Goal: Task Accomplishment & Management: Complete application form

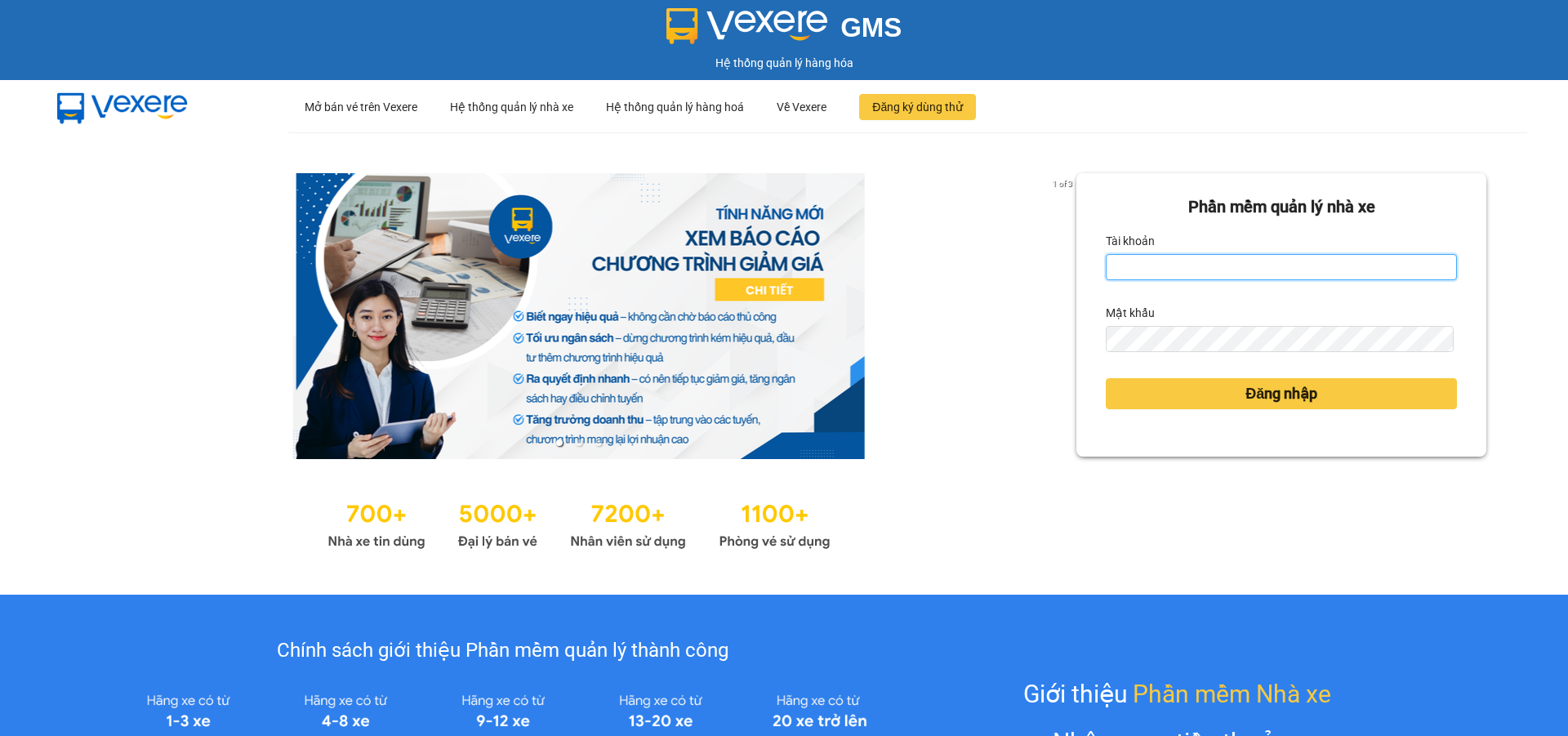
type input "ptha.hhg"
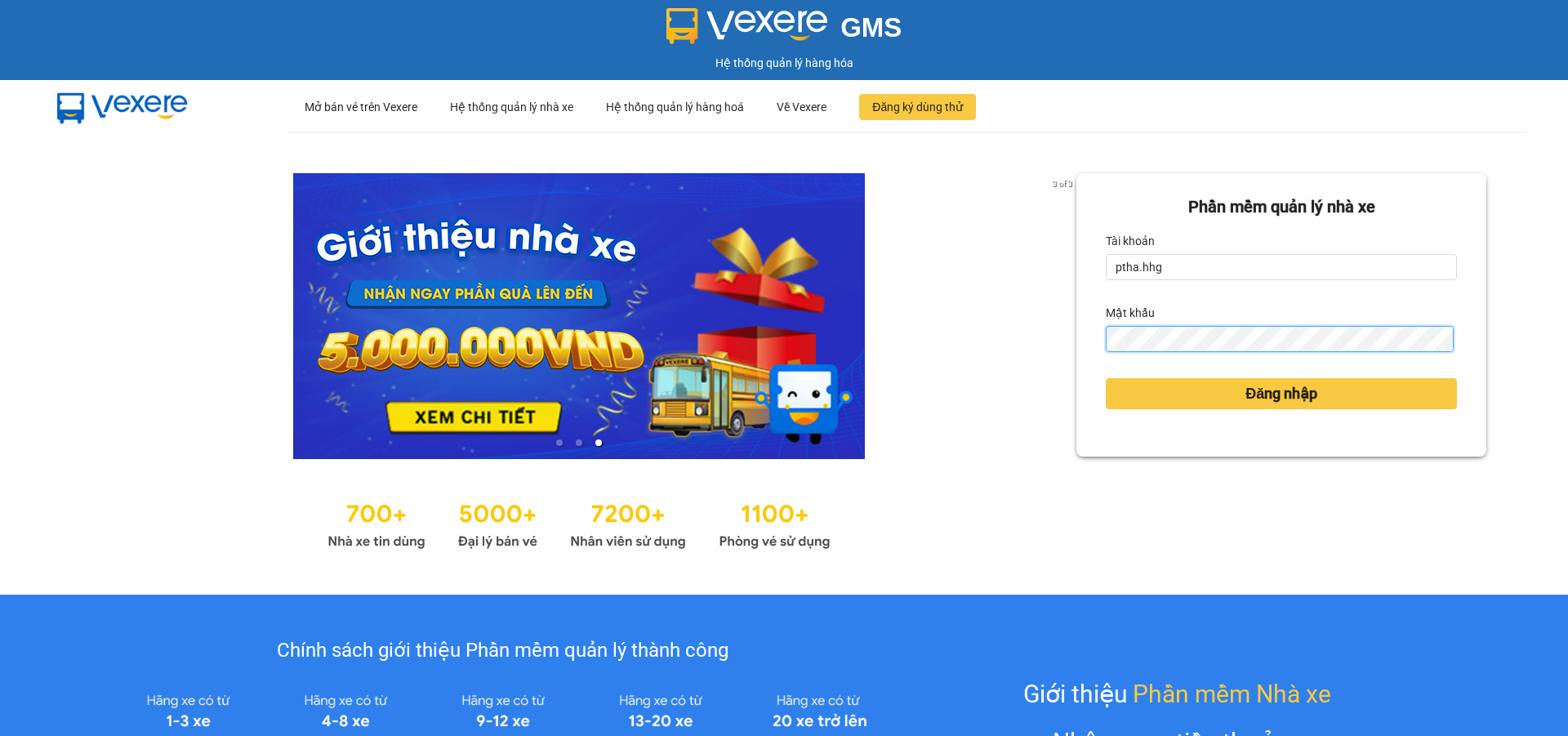
click at [1106, 378] on button "Đăng nhập" at bounding box center [1281, 393] width 351 height 31
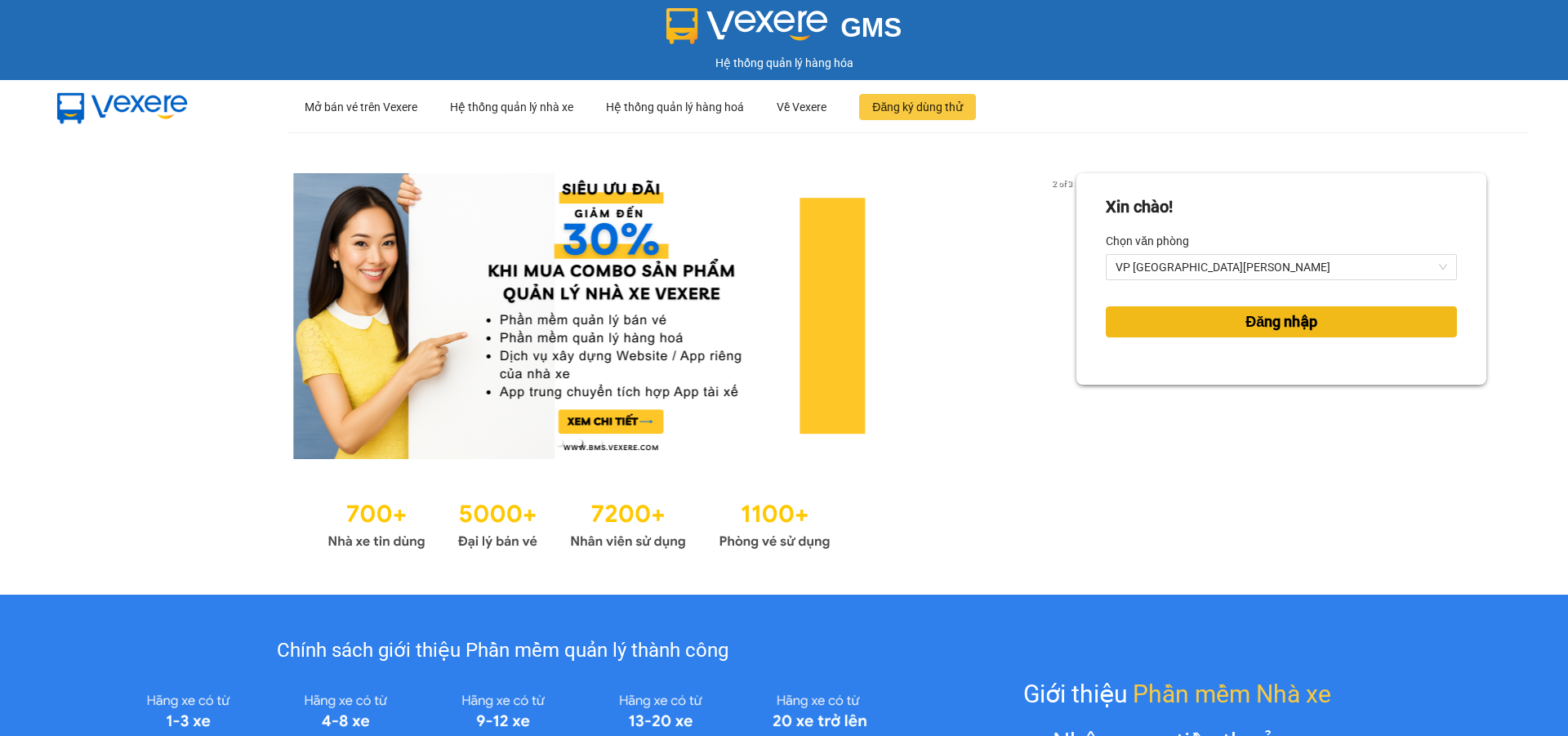
click at [1252, 326] on span "Đăng nhập" at bounding box center [1281, 322] width 72 height 23
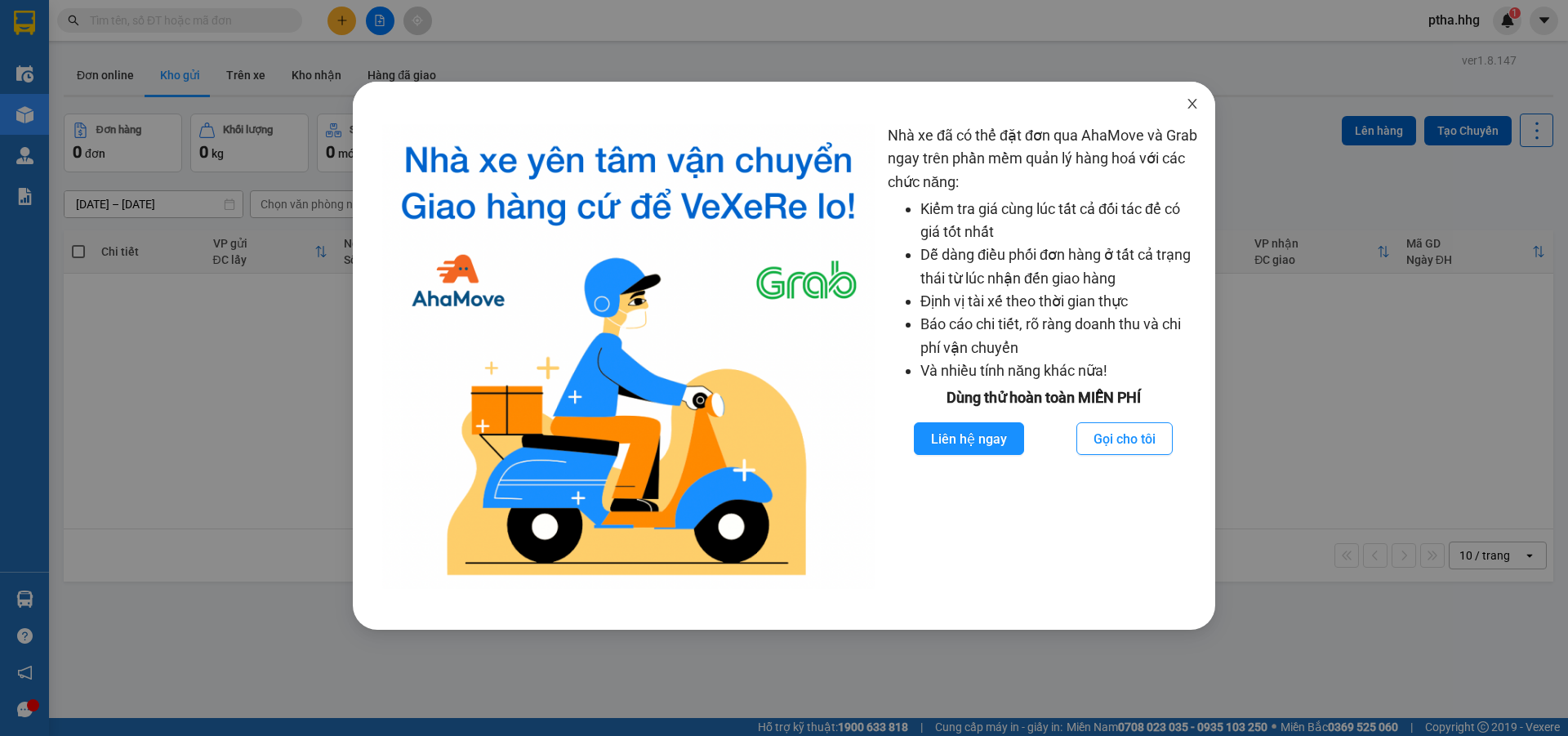
drag, startPoint x: 1195, startPoint y: 109, endPoint x: 1149, endPoint y: 109, distance: 46.0
click at [1183, 109] on span "Close" at bounding box center [1193, 104] width 46 height 46
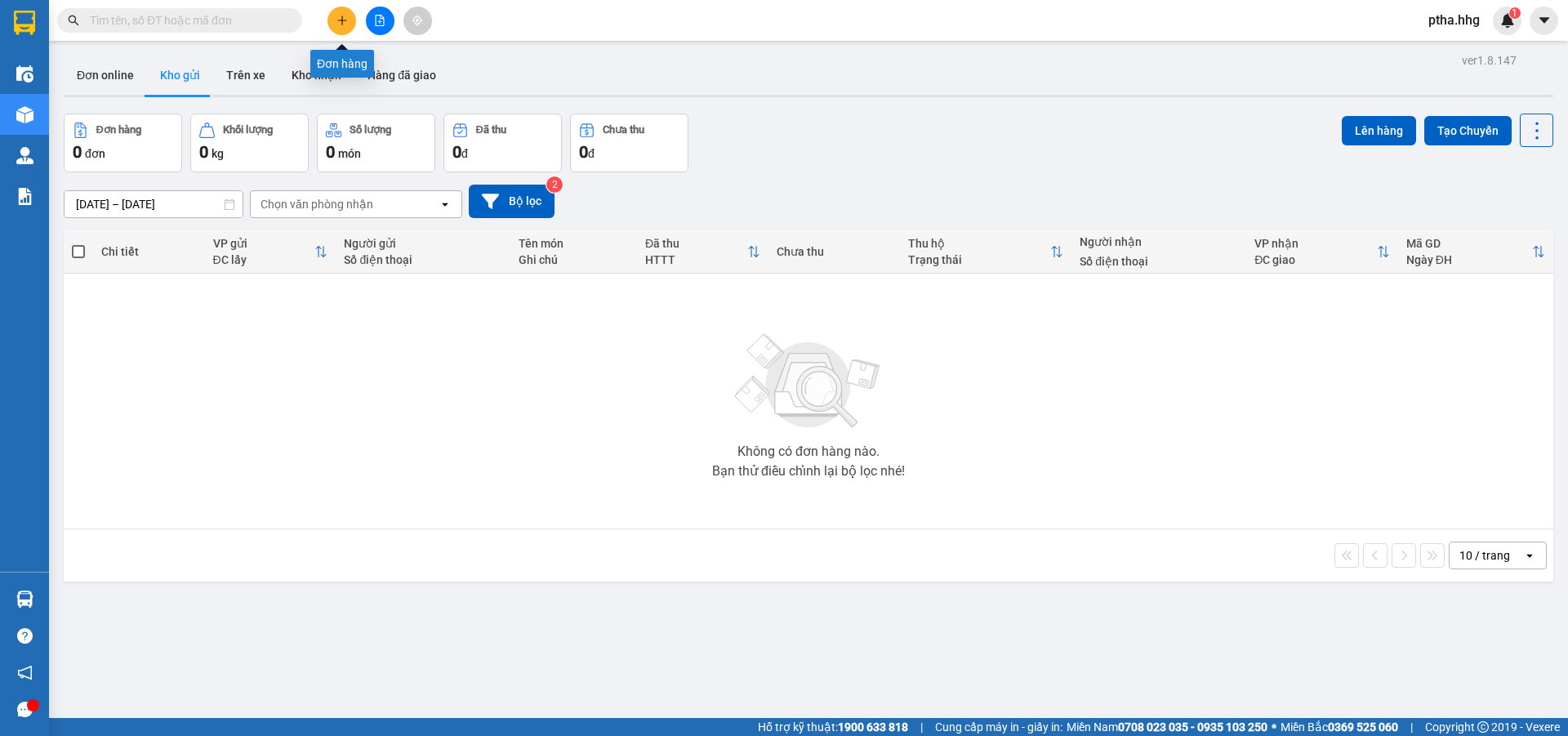
click at [348, 23] on button at bounding box center [342, 20] width 28 height 28
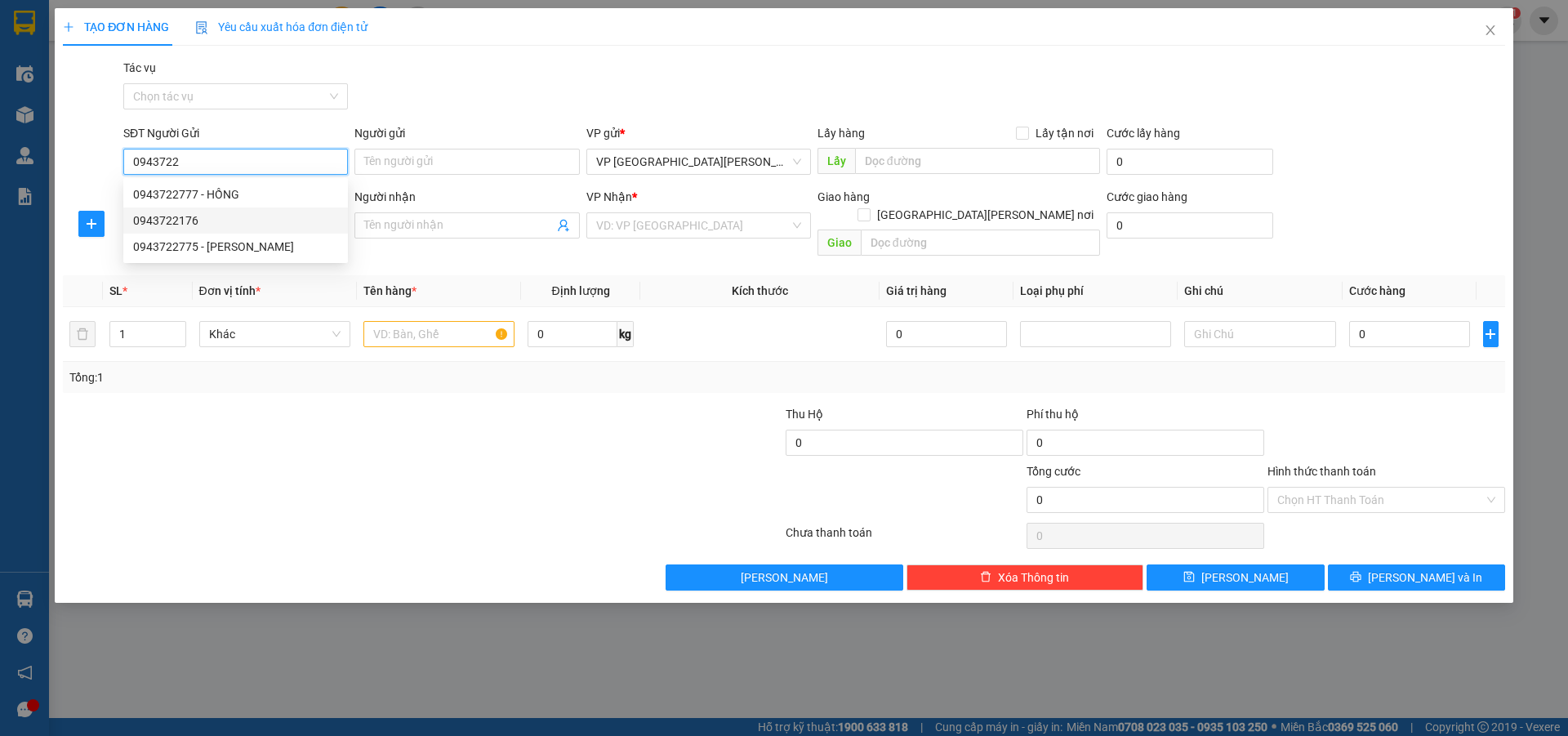
click at [167, 218] on div "0943722176" at bounding box center [235, 220] width 205 height 18
type input "0943722176"
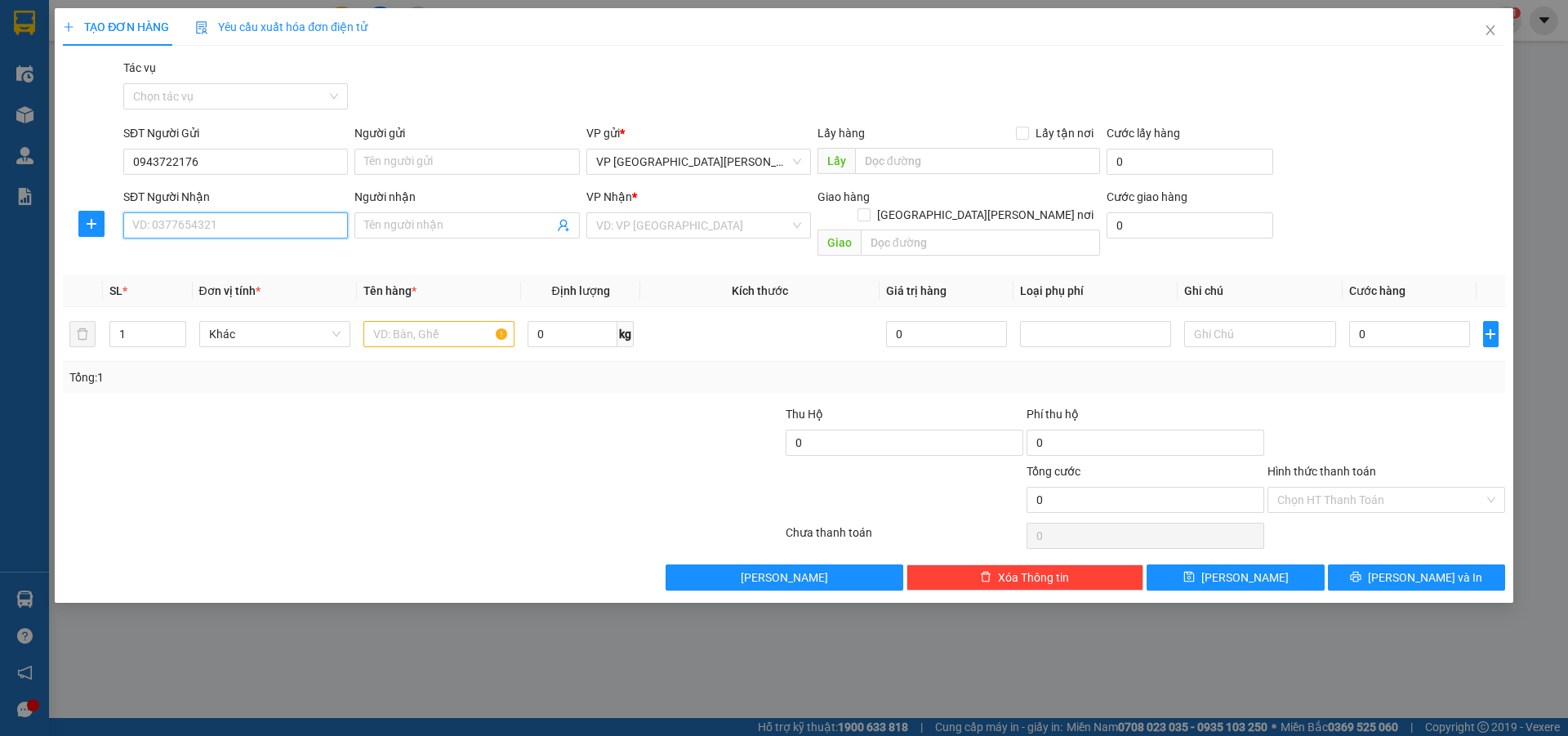
click at [163, 234] on input "SĐT Người Nhận" at bounding box center [235, 226] width 225 height 27
click at [168, 282] on div "0372244590" at bounding box center [235, 284] width 205 height 18
type input "0372244590"
click at [380, 321] on input "text" at bounding box center [439, 334] width 151 height 27
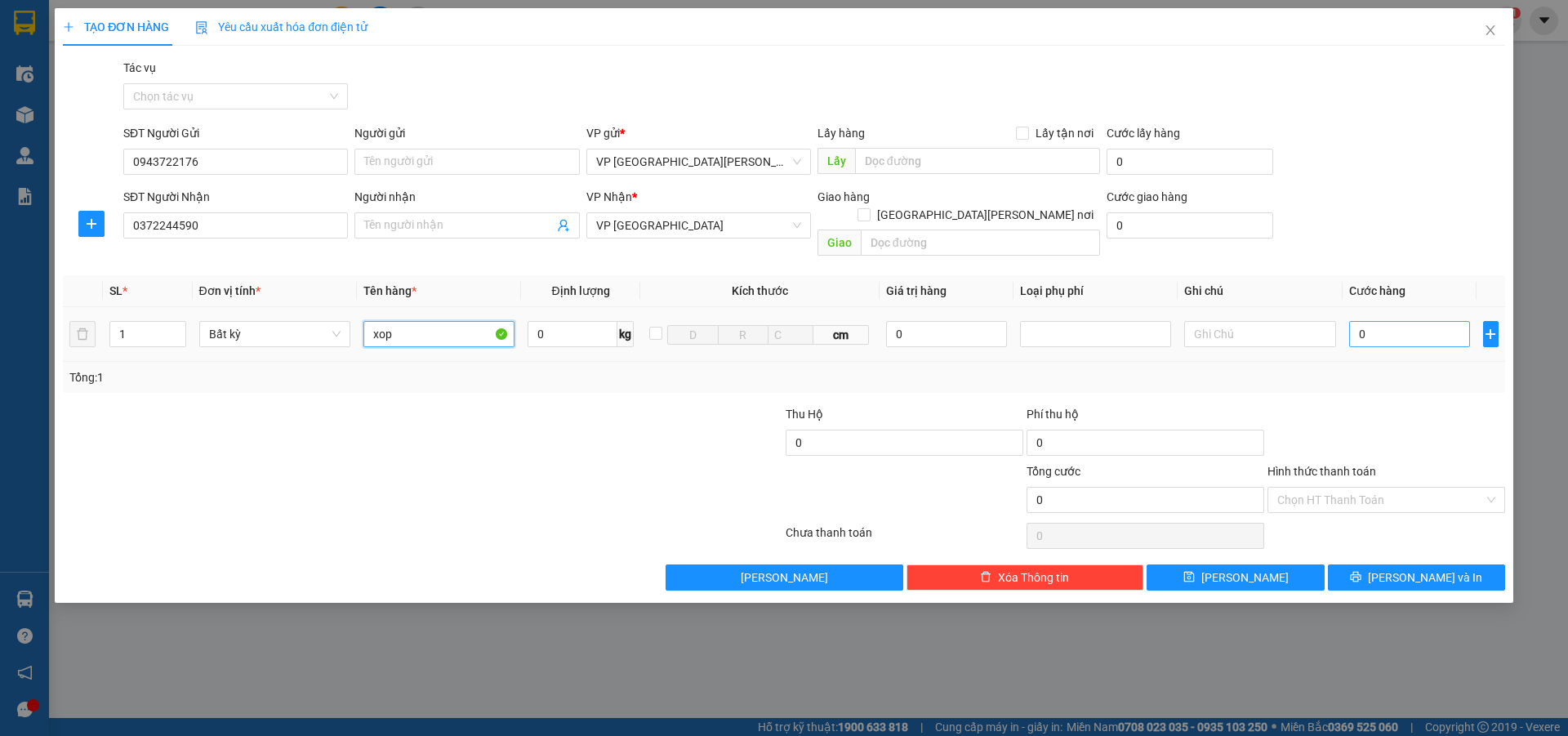
type input "xop"
click at [1388, 321] on input "0" at bounding box center [1410, 334] width 122 height 27
type input "7"
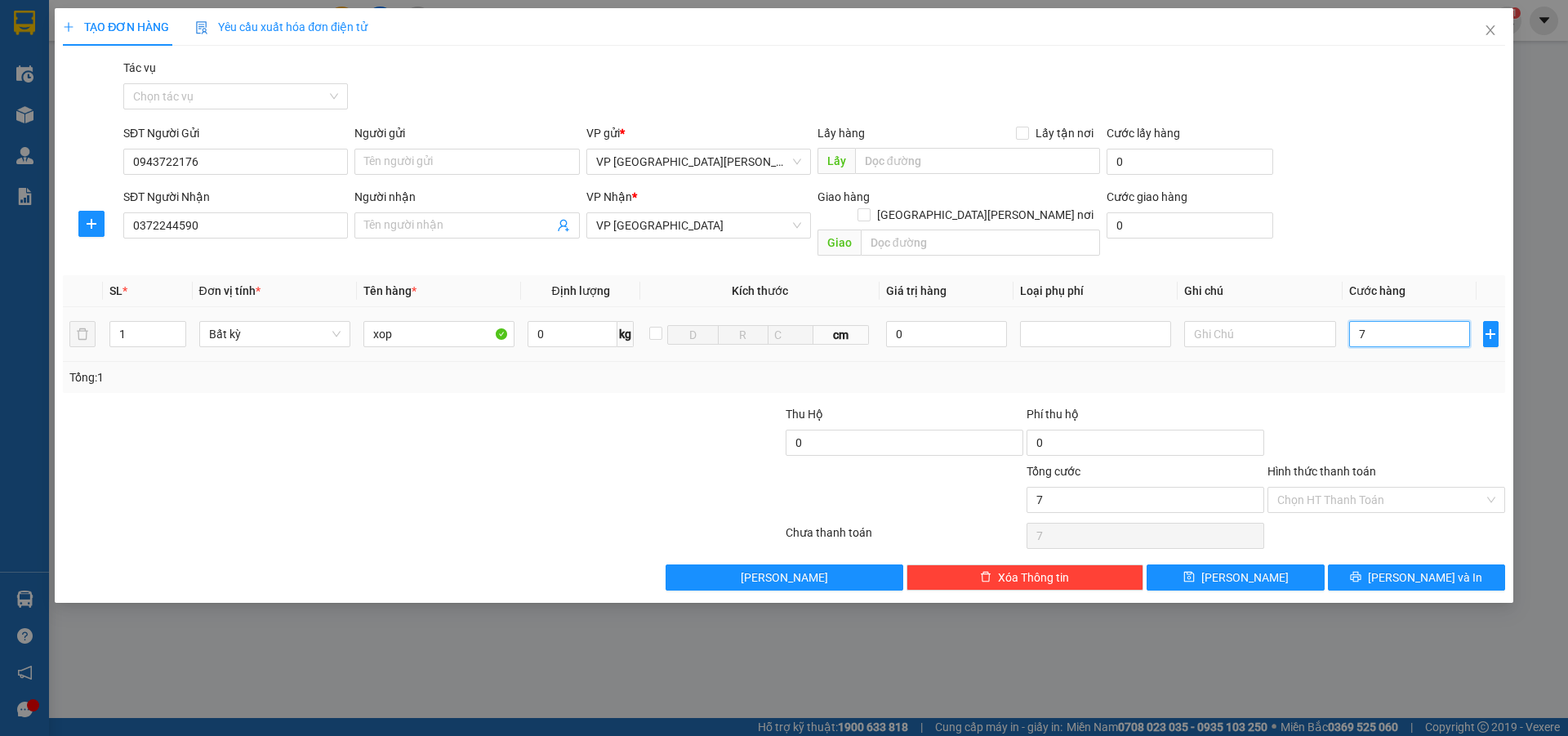
type input "70"
type input "700"
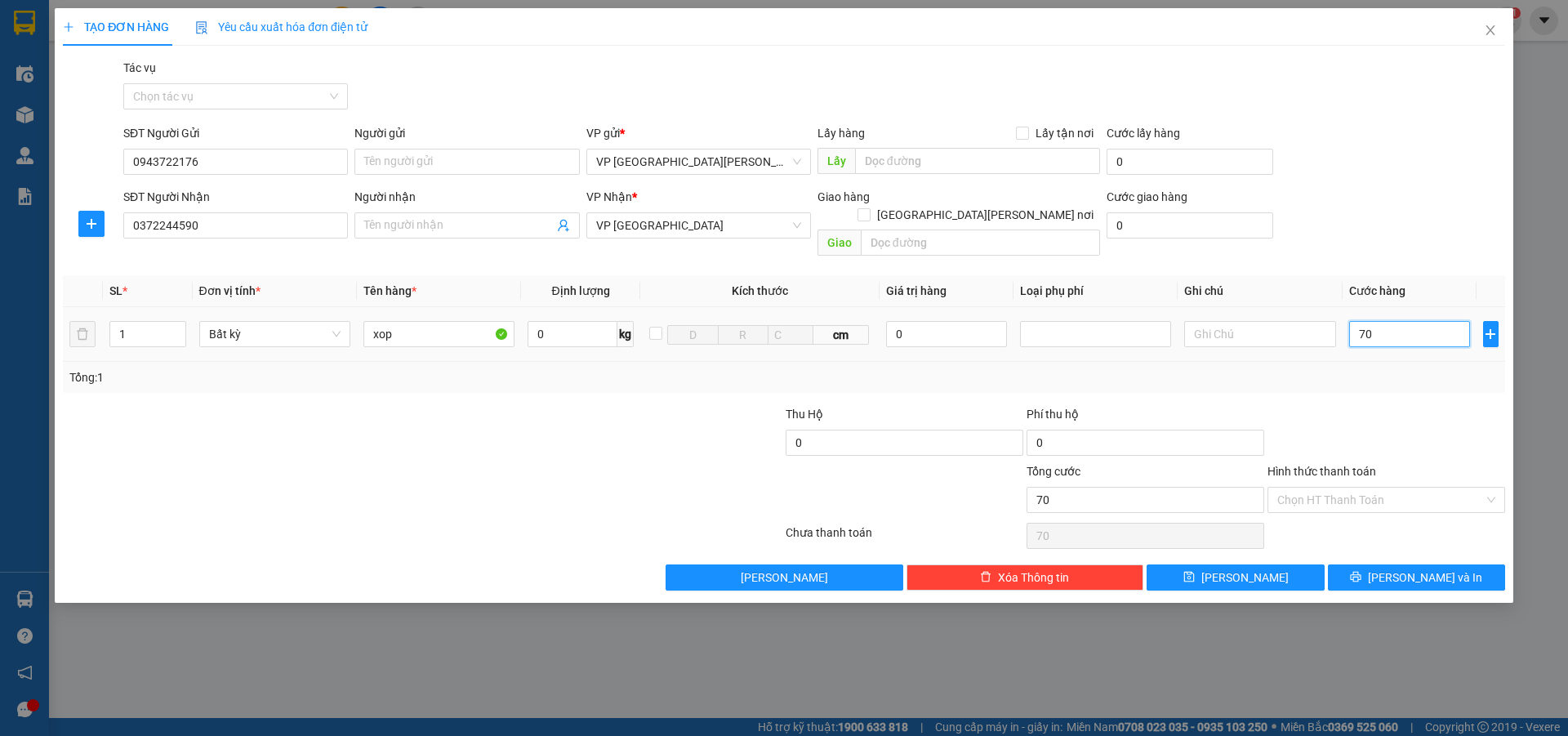
type input "700"
type input "7.000"
type input "70.000"
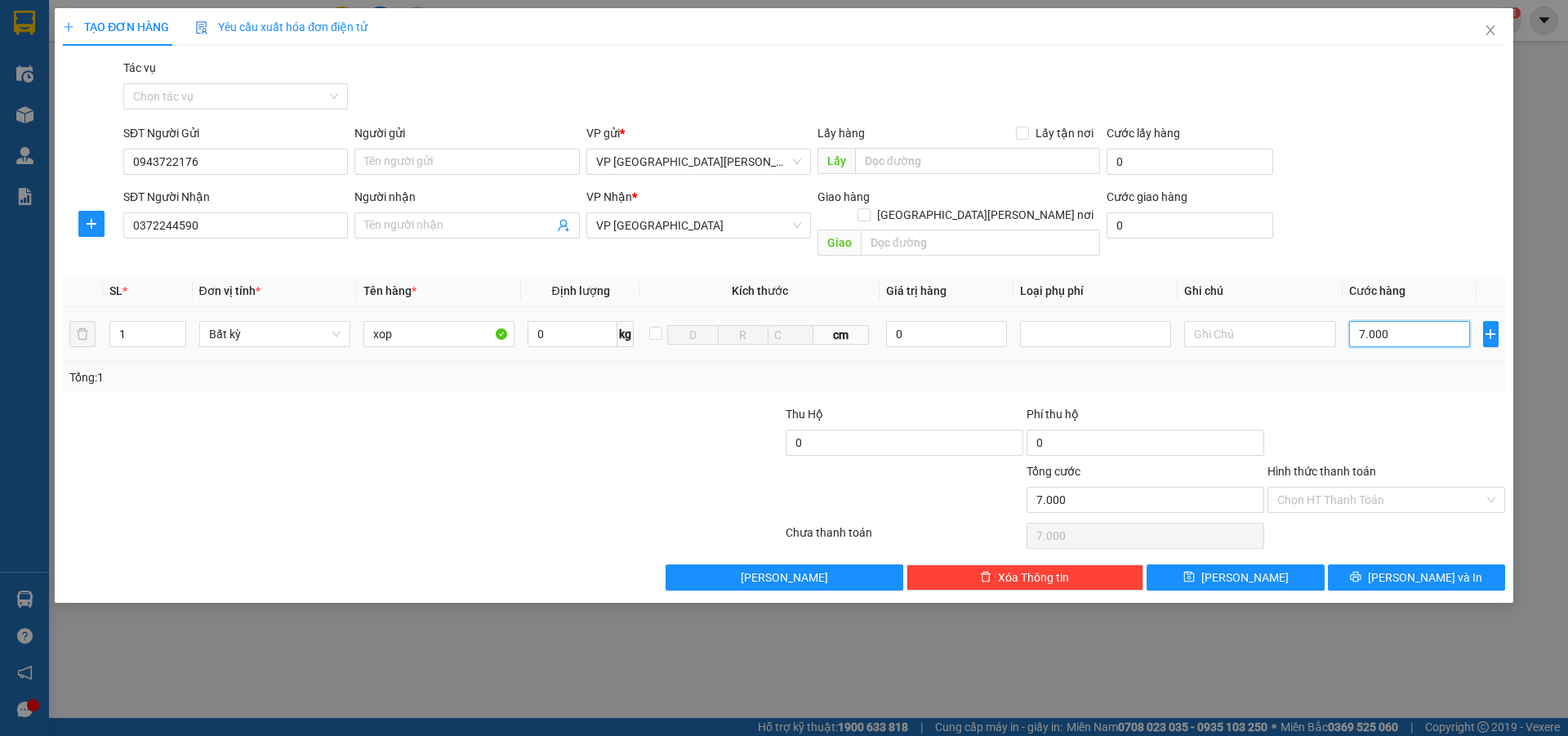
type input "70.000"
click at [1318, 487] on input "Hình thức thanh toán" at bounding box center [1381, 500] width 207 height 25
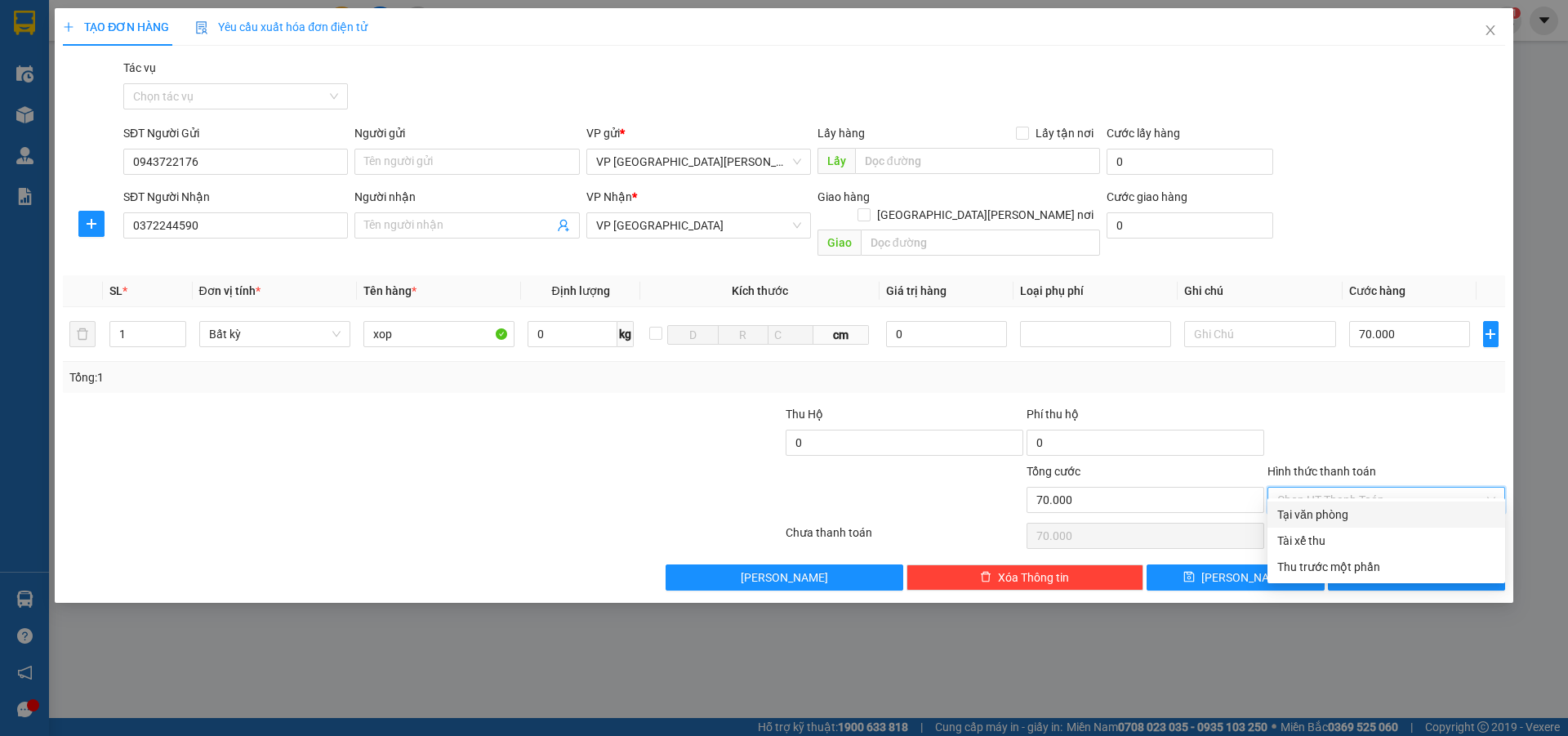
click at [1327, 505] on div "Tại văn phòng" at bounding box center [1387, 514] width 218 height 18
type input "0"
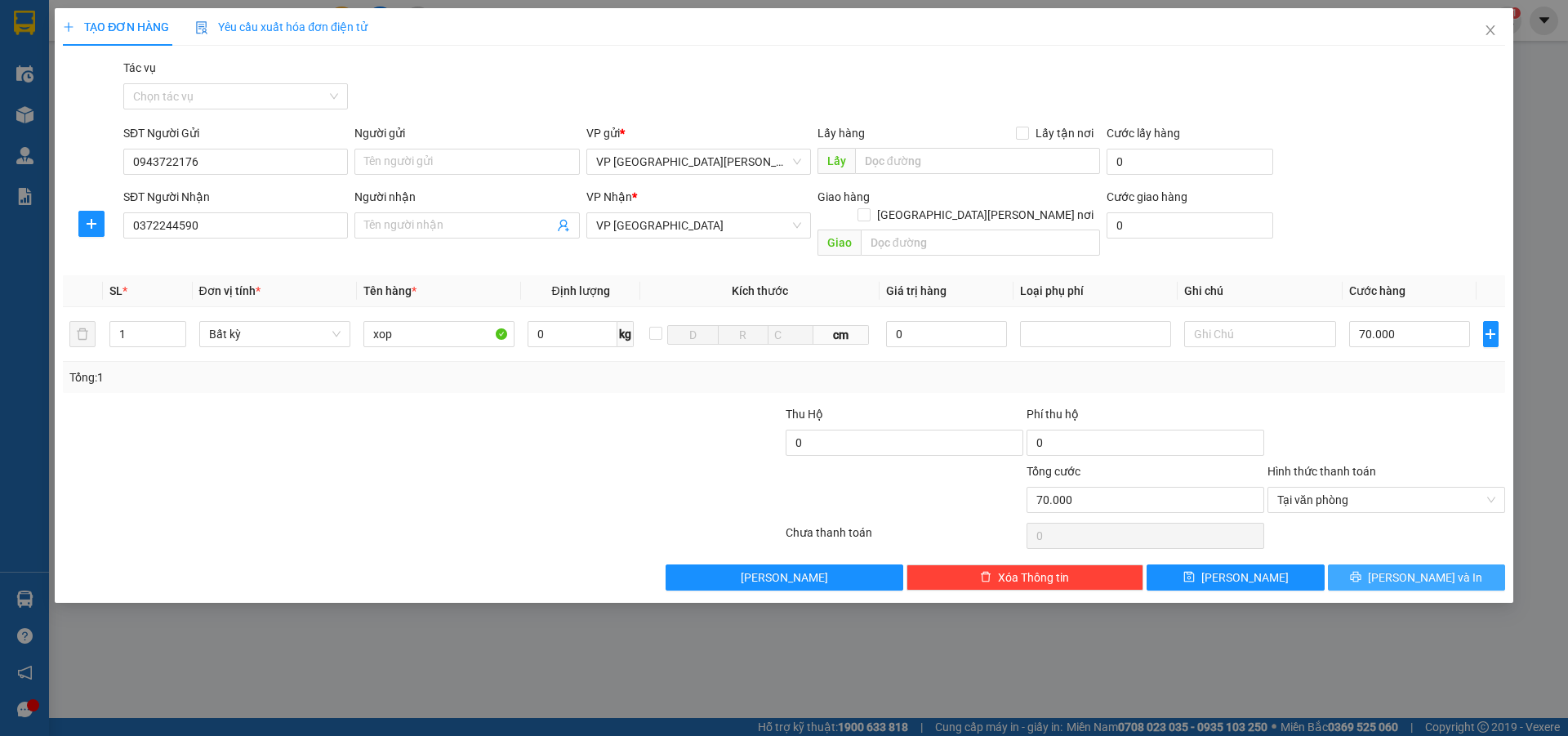
click at [1380, 564] on button "[PERSON_NAME] và In" at bounding box center [1417, 578] width 177 height 27
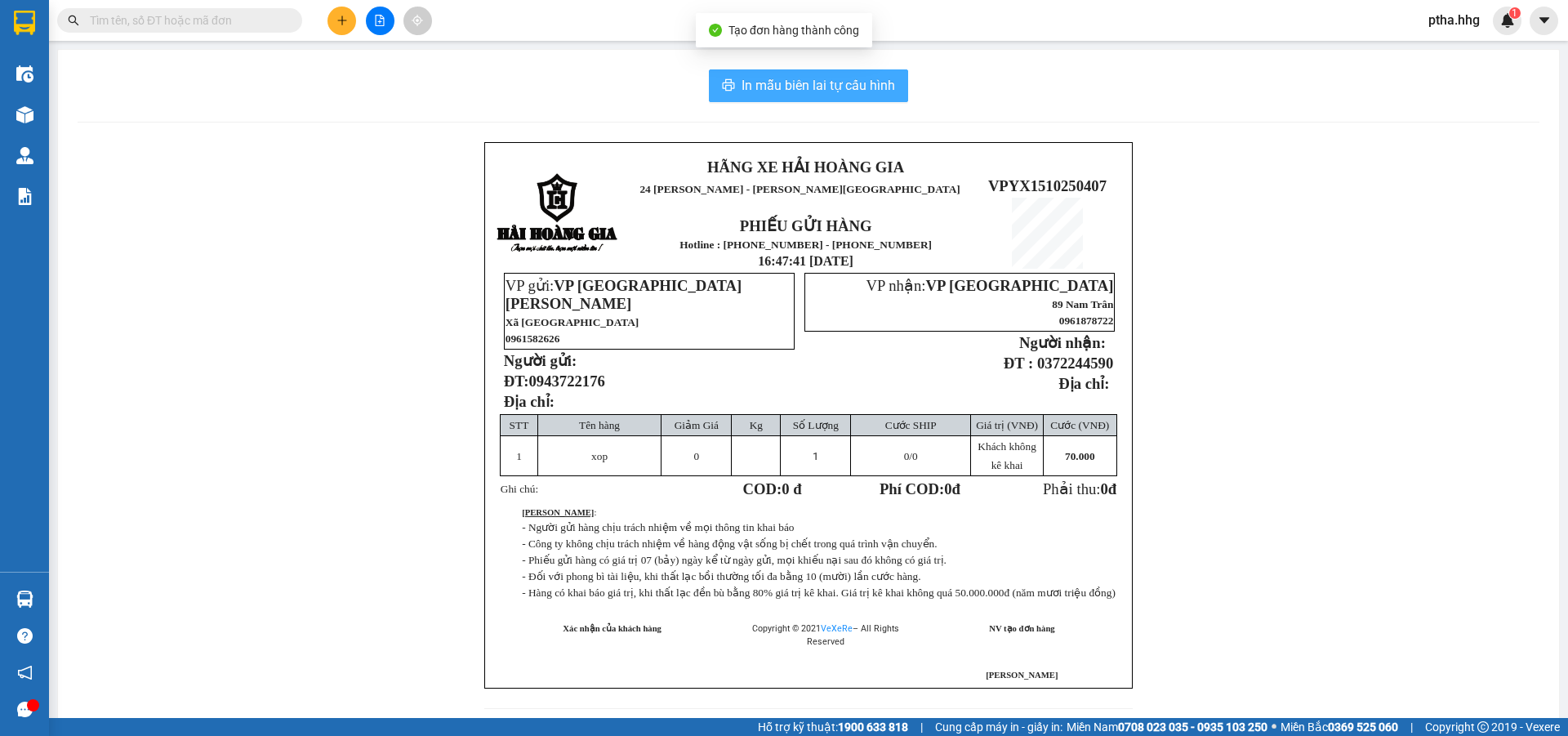
click at [834, 90] on span "In mẫu biên lai tự cấu hình" at bounding box center [819, 85] width 154 height 20
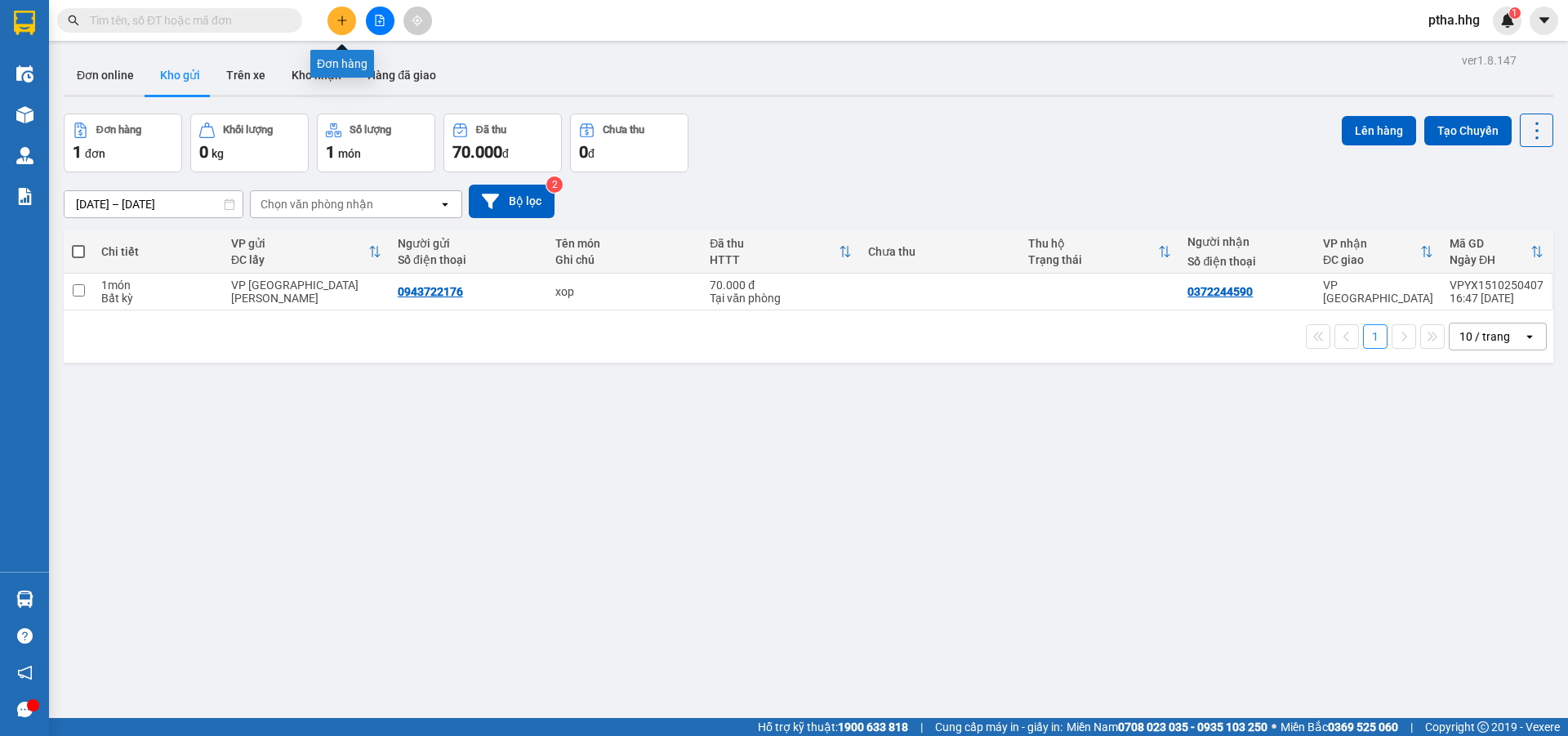
click at [337, 21] on icon "plus" at bounding box center [342, 20] width 12 height 12
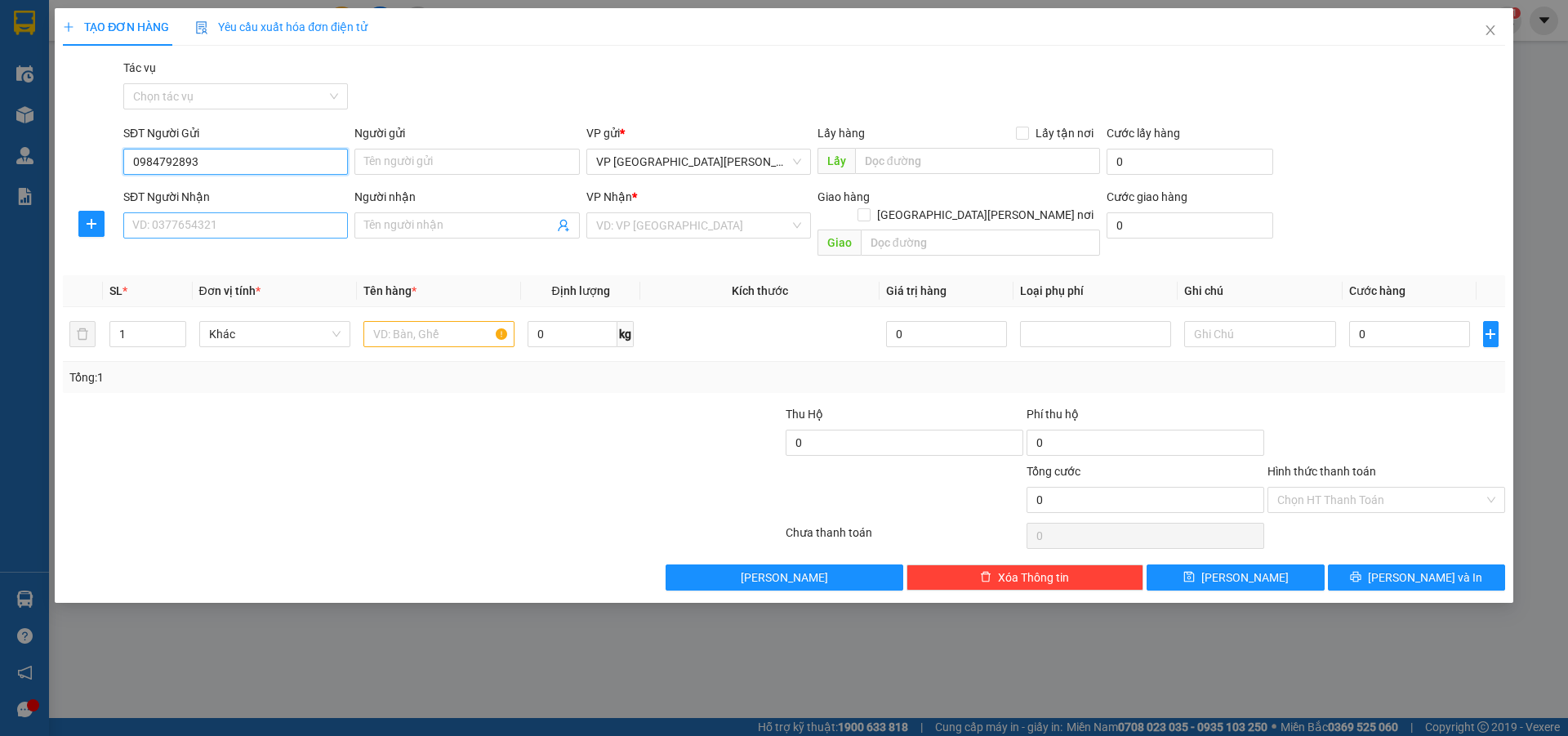
type input "0984792893"
click at [186, 228] on input "SĐT Người Nhận" at bounding box center [235, 226] width 225 height 27
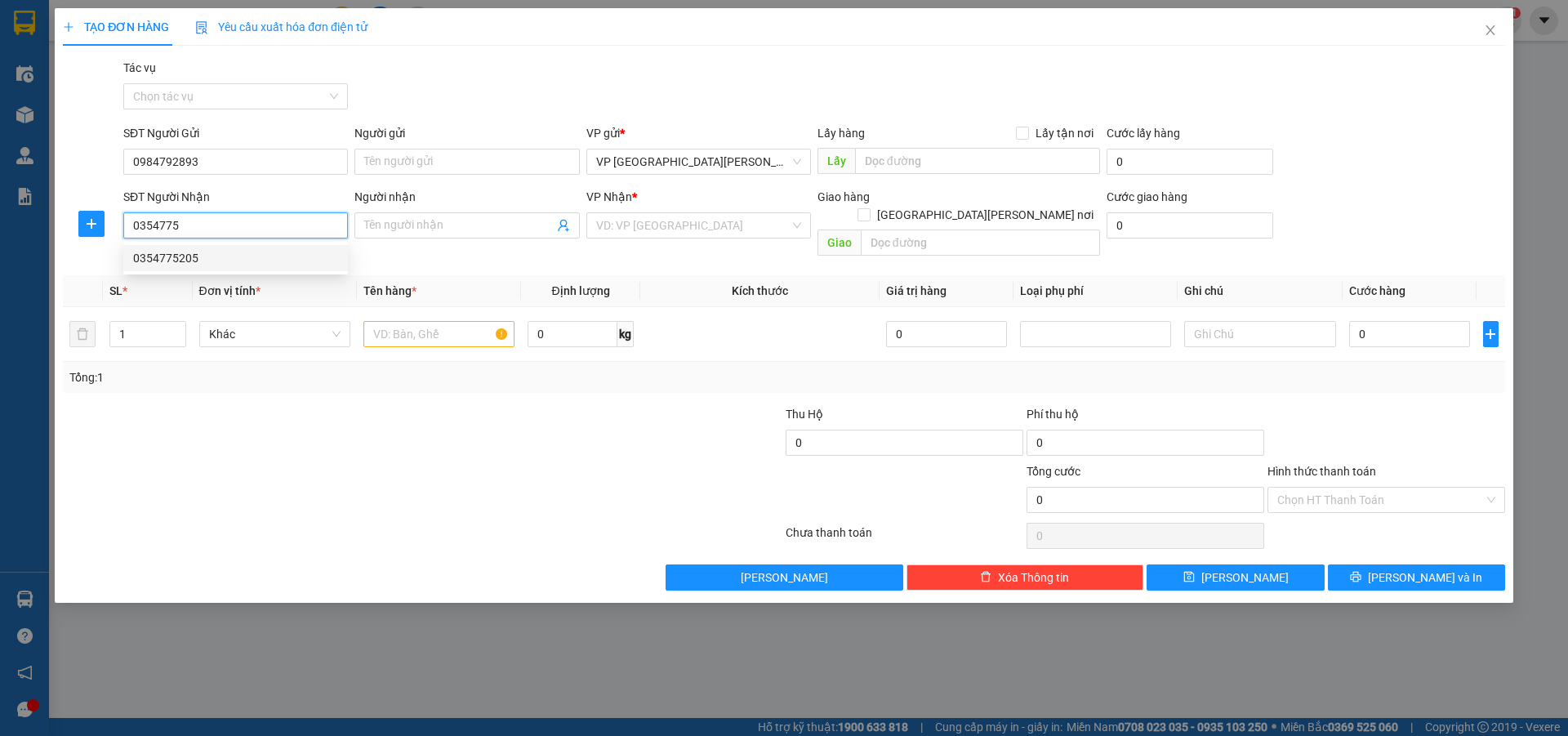
click at [186, 258] on div "0354775205" at bounding box center [235, 258] width 205 height 18
type input "0354775205"
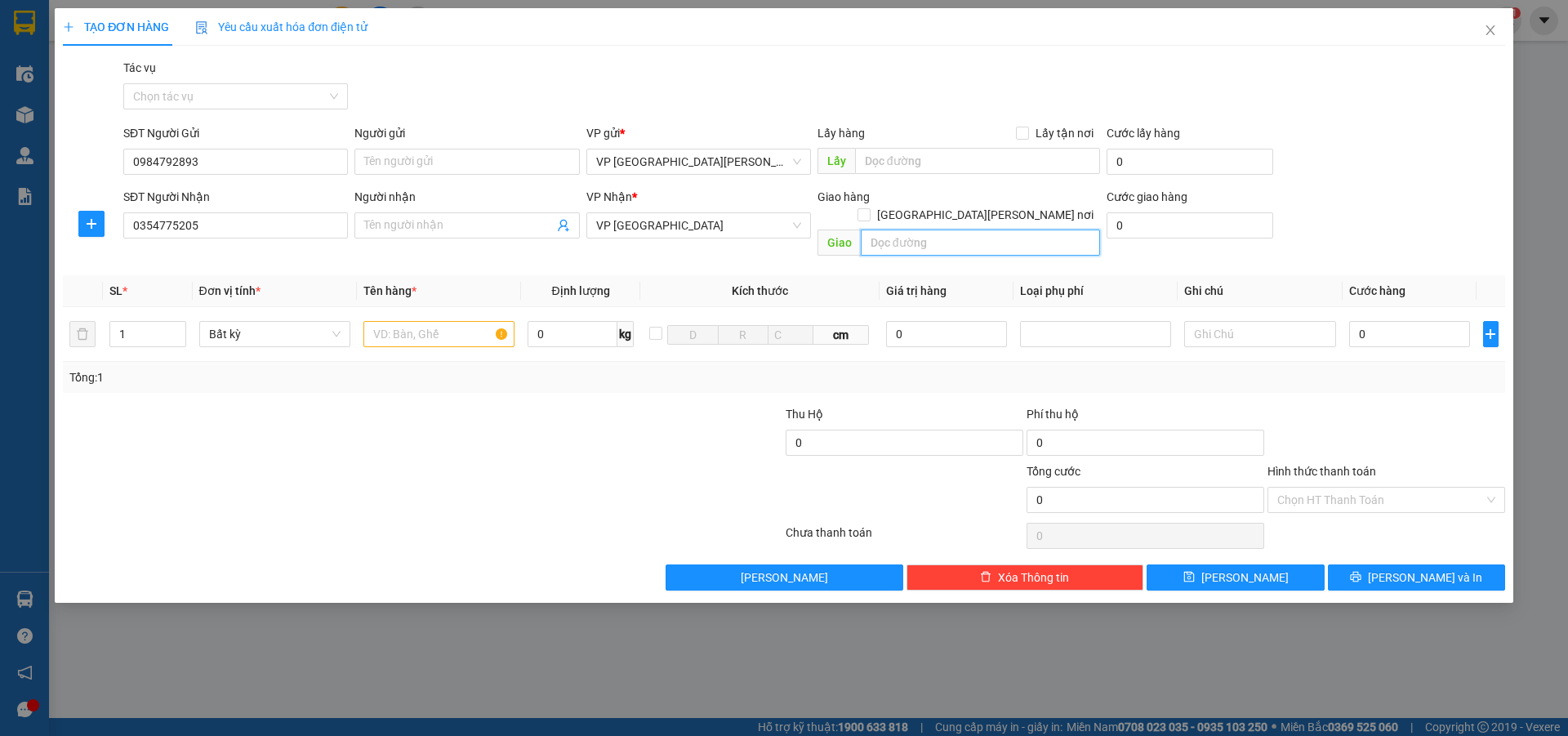
click at [879, 229] on input "text" at bounding box center [980, 242] width 239 height 27
type input "[PERSON_NAME]"
click at [434, 321] on input "text" at bounding box center [439, 334] width 151 height 27
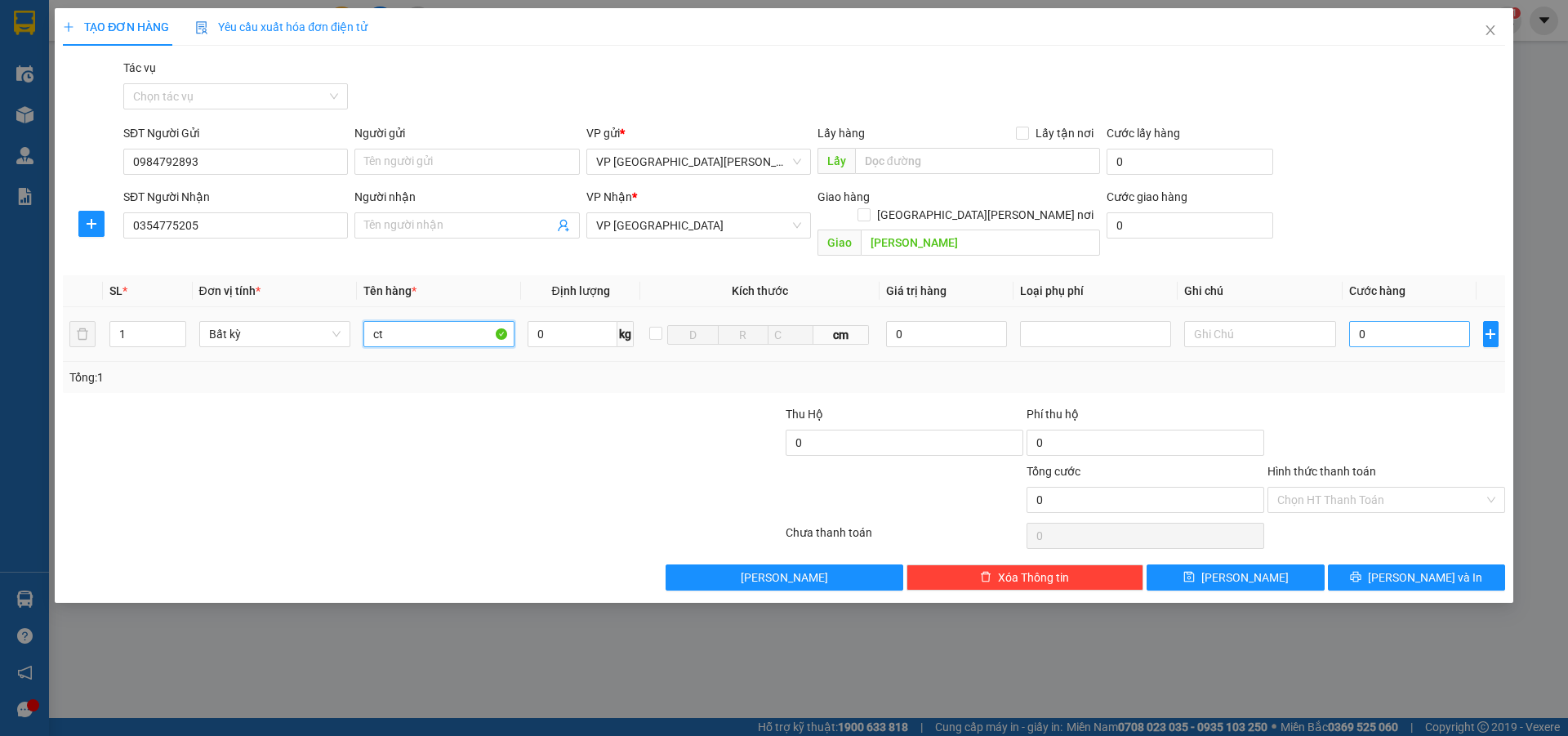
type input "ct"
click at [1401, 321] on input "0" at bounding box center [1410, 334] width 122 height 27
type input "5"
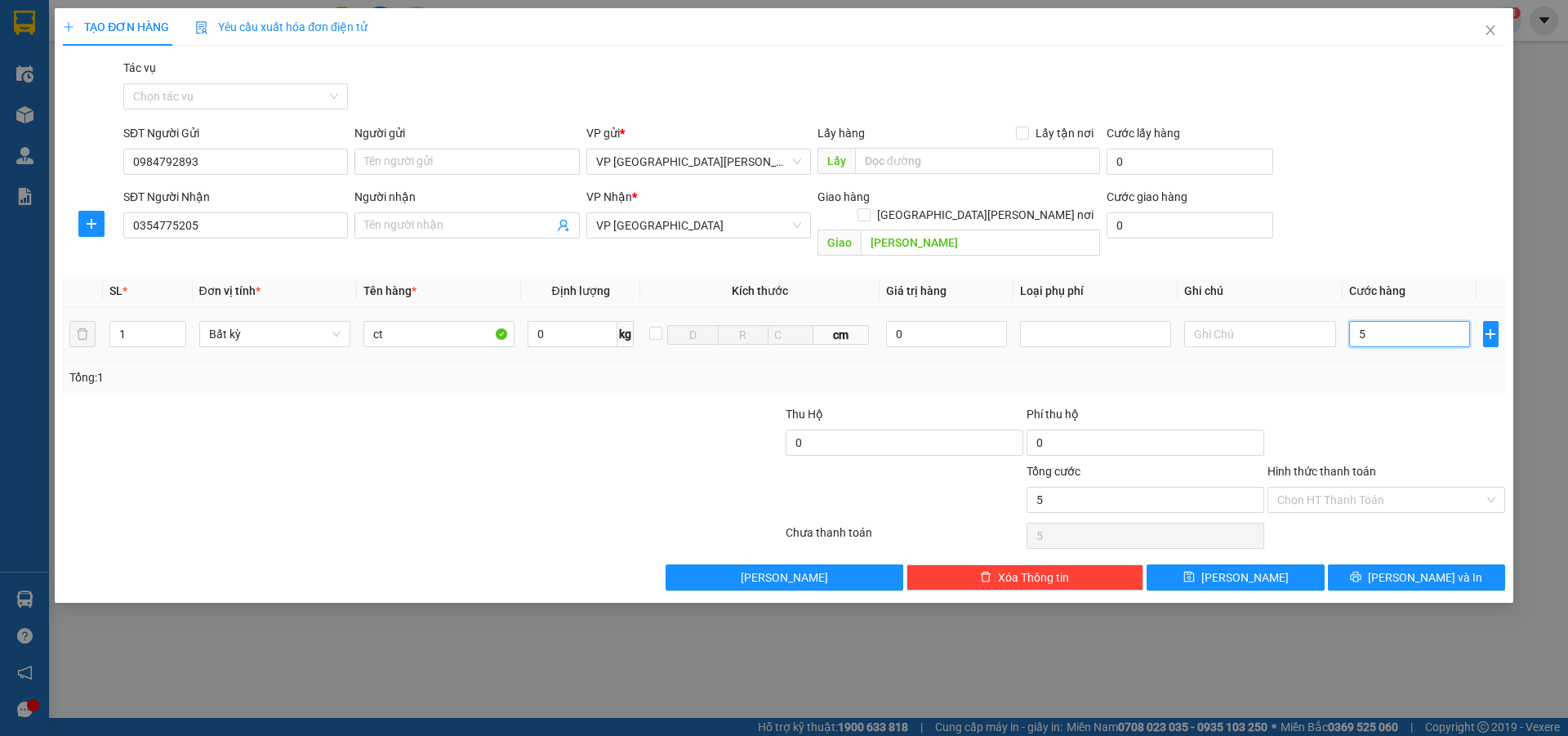
type input "50"
type input "500"
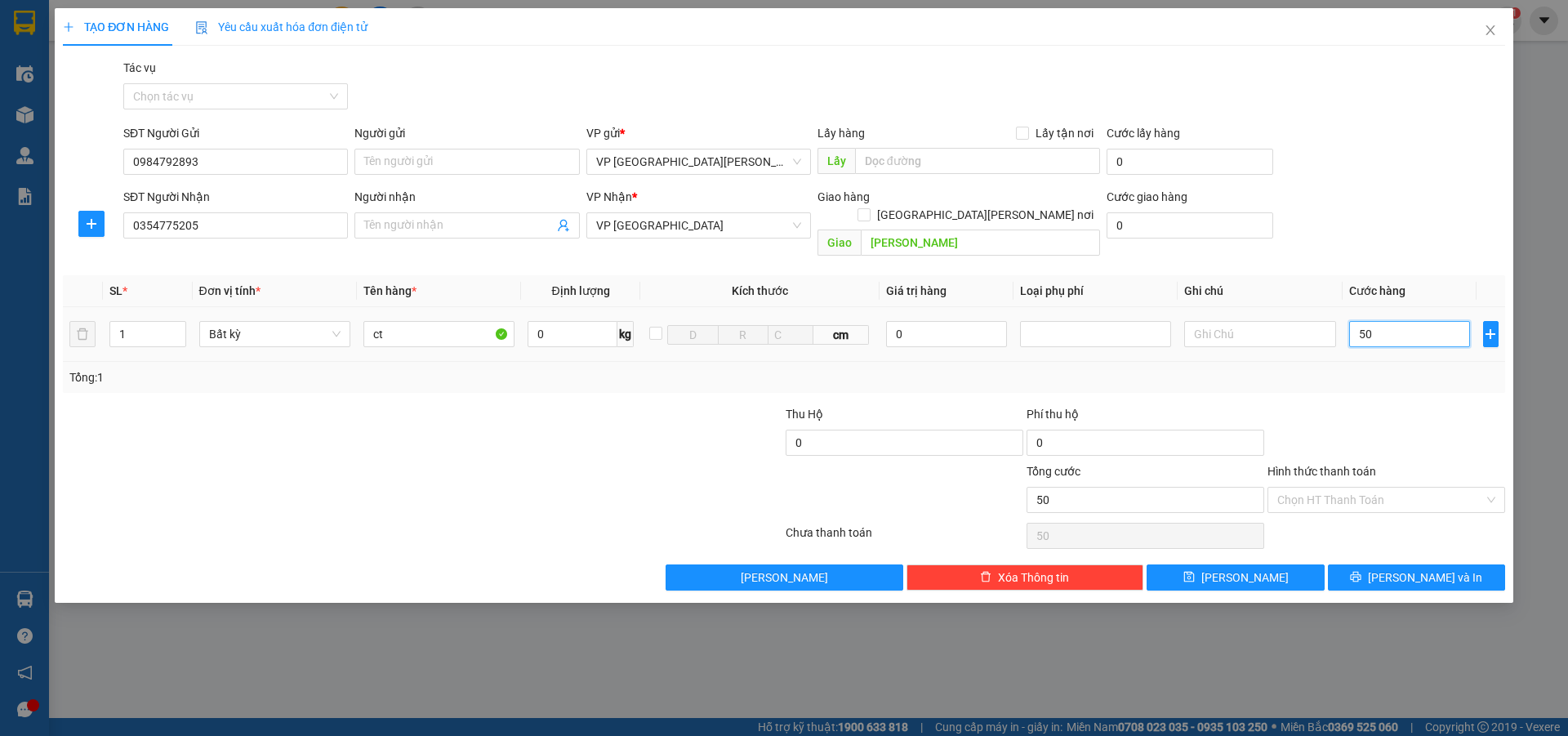
type input "500"
type input "5.000"
type input "50.000"
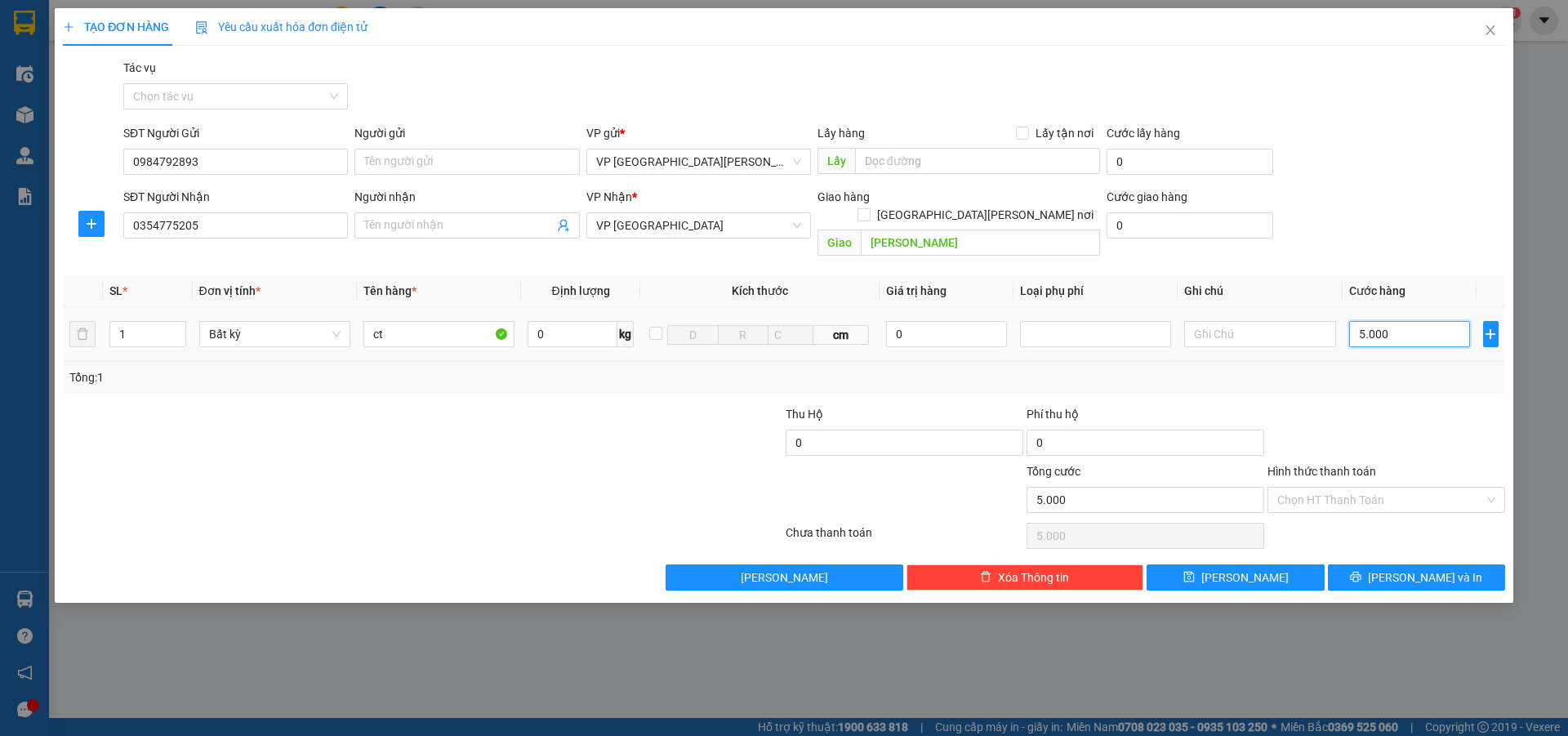
type input "50.000"
click at [1332, 487] on input "Hình thức thanh toán" at bounding box center [1381, 500] width 207 height 25
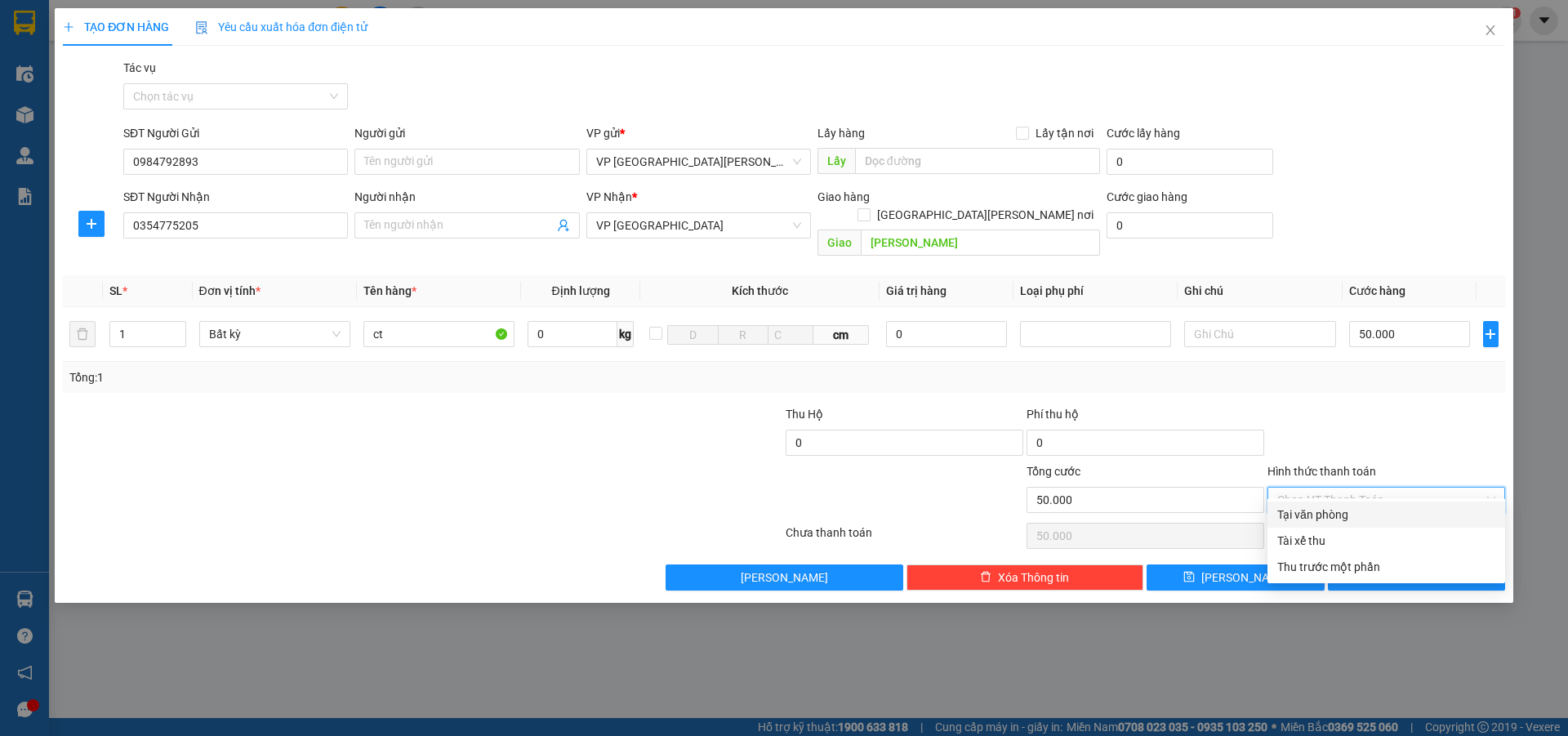
click at [1349, 509] on div "Tại văn phòng" at bounding box center [1387, 514] width 218 height 18
type input "0"
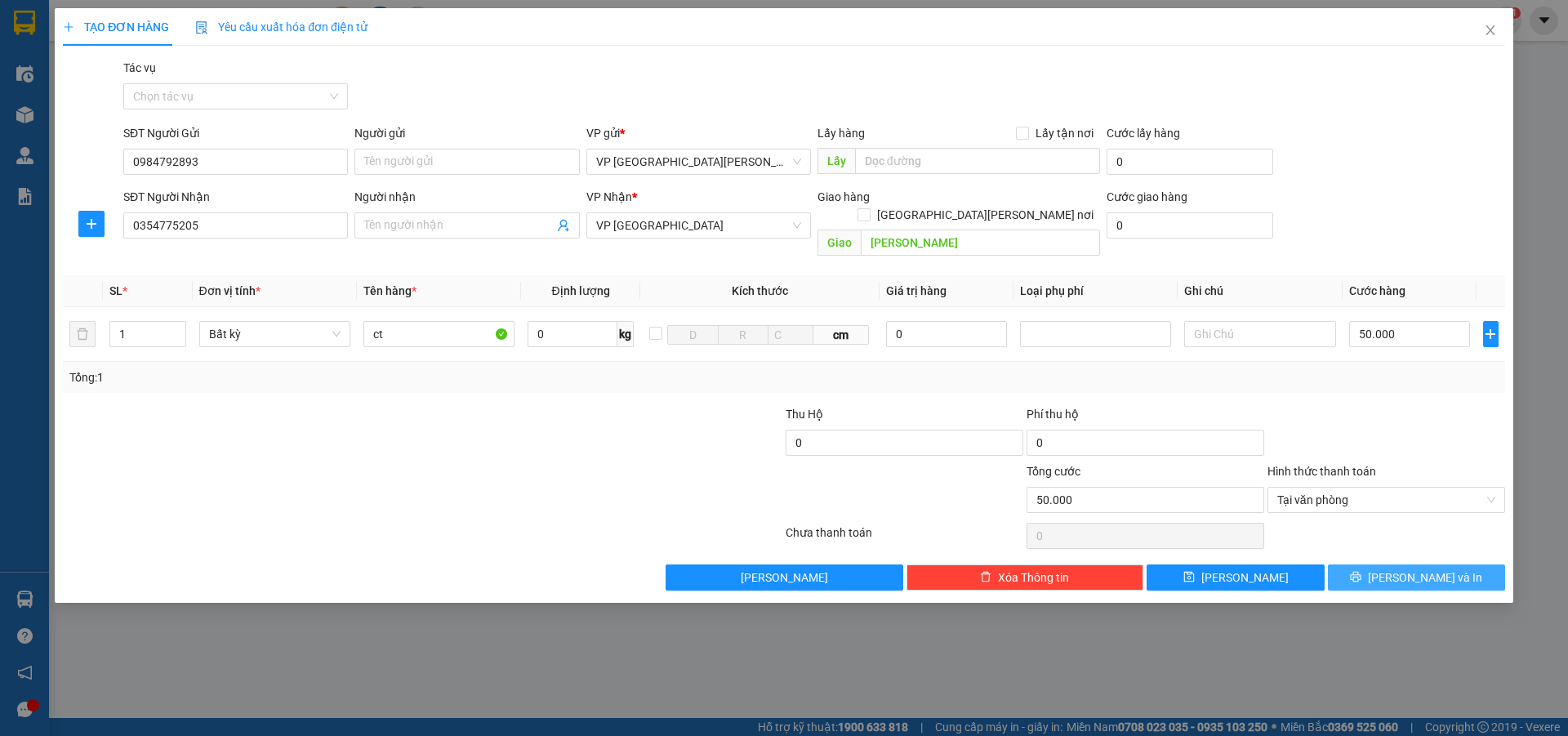
click at [1362, 571] on icon "printer" at bounding box center [1356, 576] width 12 height 12
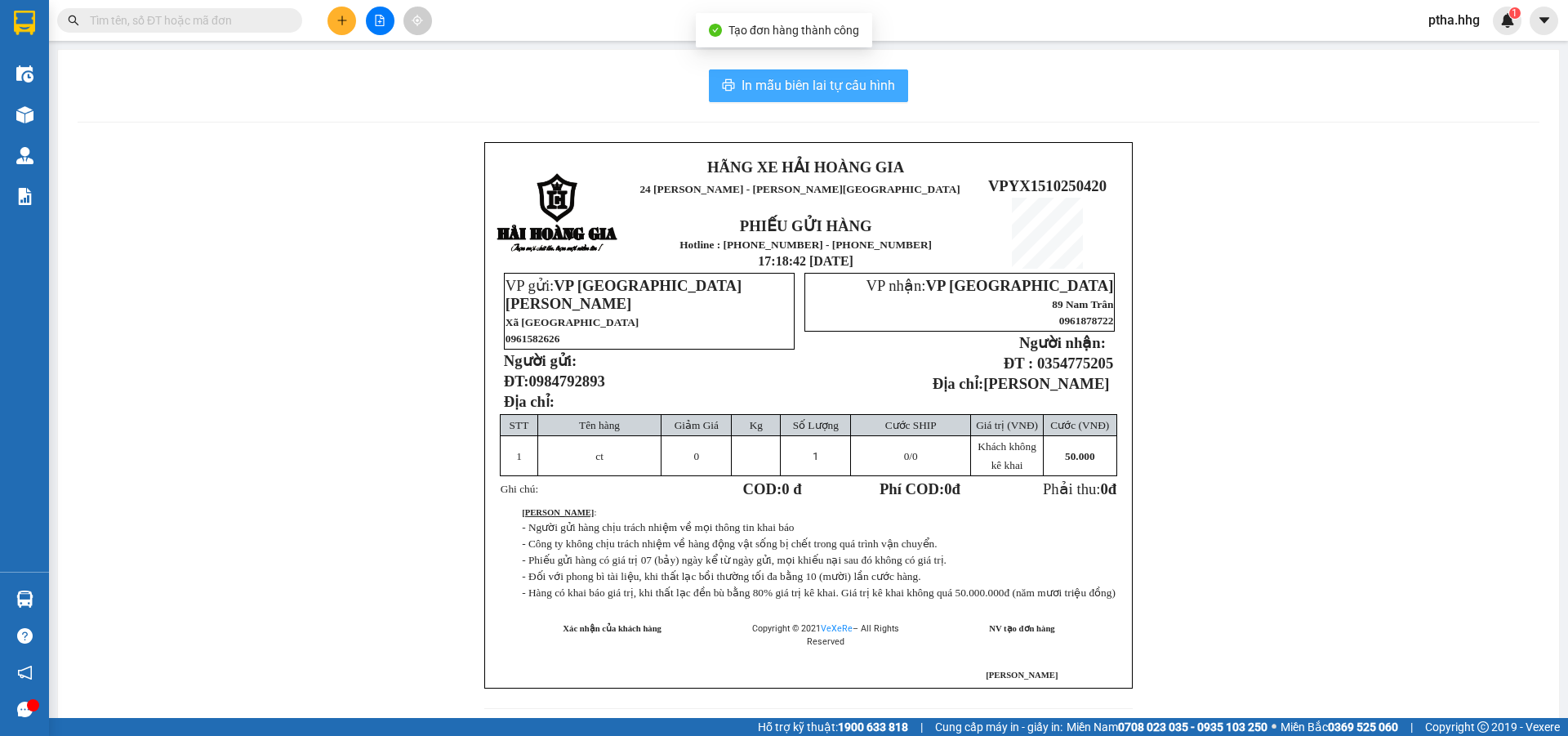
click at [789, 98] on button "In mẫu biên lai tự cấu hình" at bounding box center [808, 85] width 199 height 33
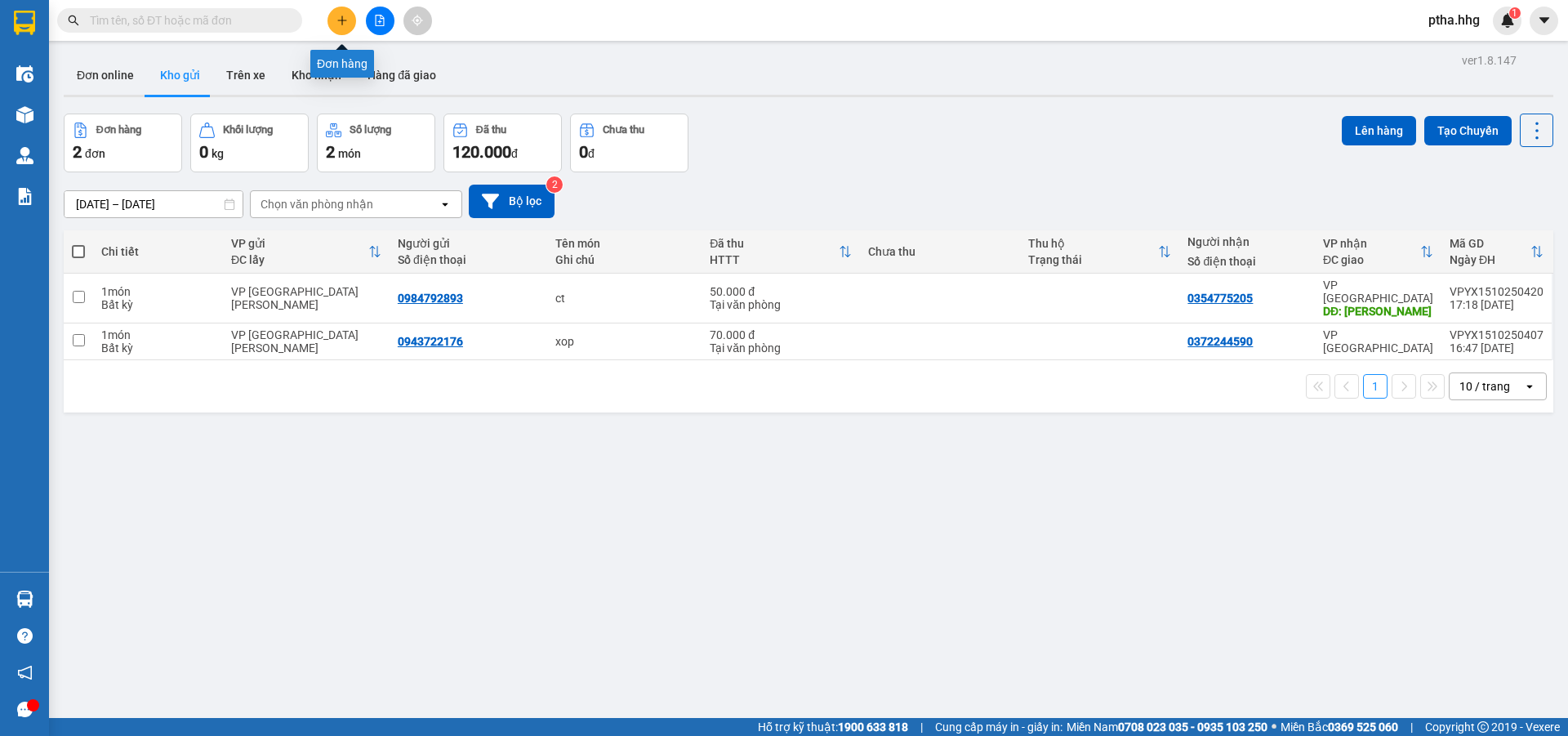
click at [341, 27] on button at bounding box center [342, 20] width 28 height 28
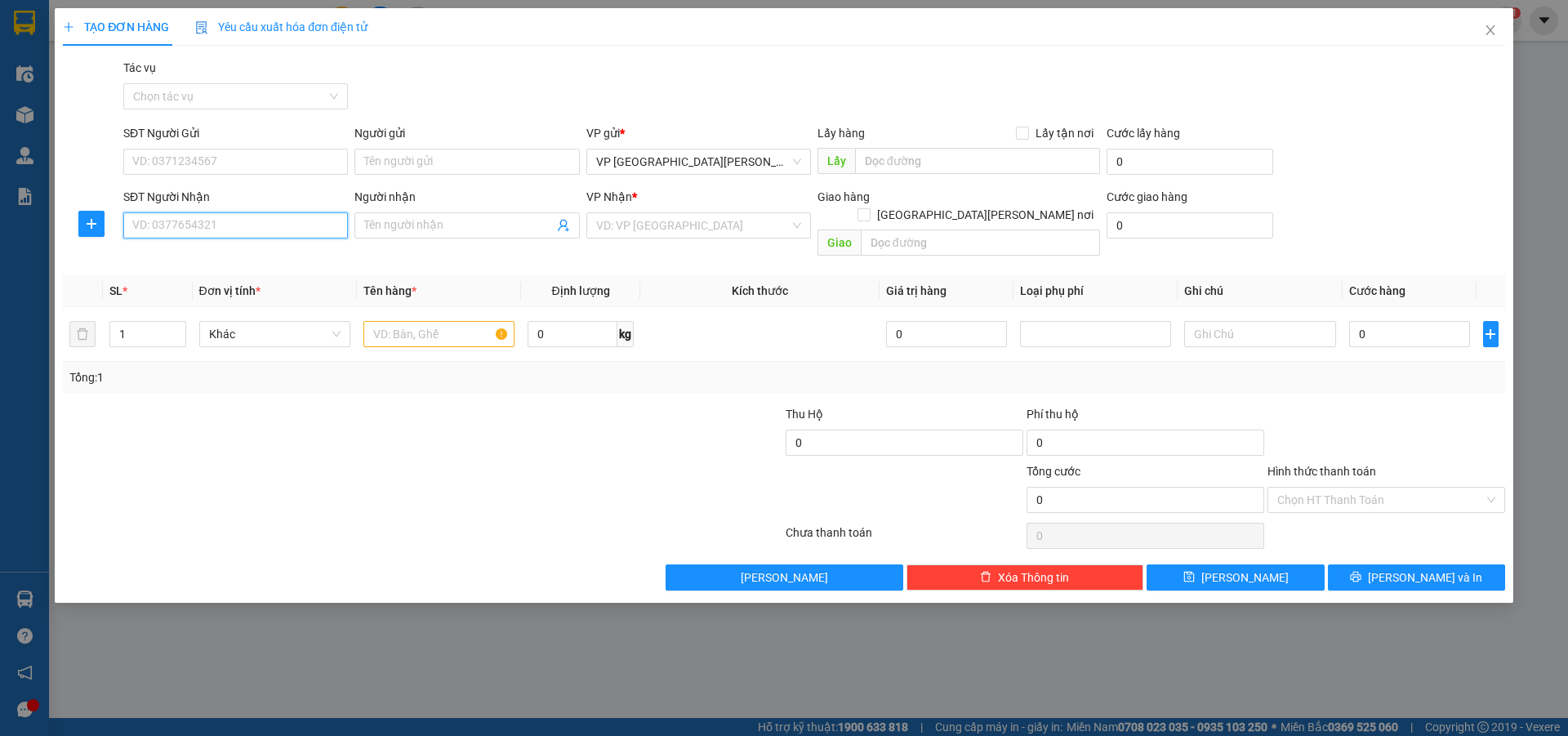
click at [229, 224] on input "SĐT Người Nhận" at bounding box center [235, 226] width 225 height 27
drag, startPoint x: 192, startPoint y: 266, endPoint x: 192, endPoint y: 243, distance: 23.0
click at [192, 261] on div "0972278493 - [PERSON_NAME]" at bounding box center [235, 258] width 205 height 18
type input "0972278493"
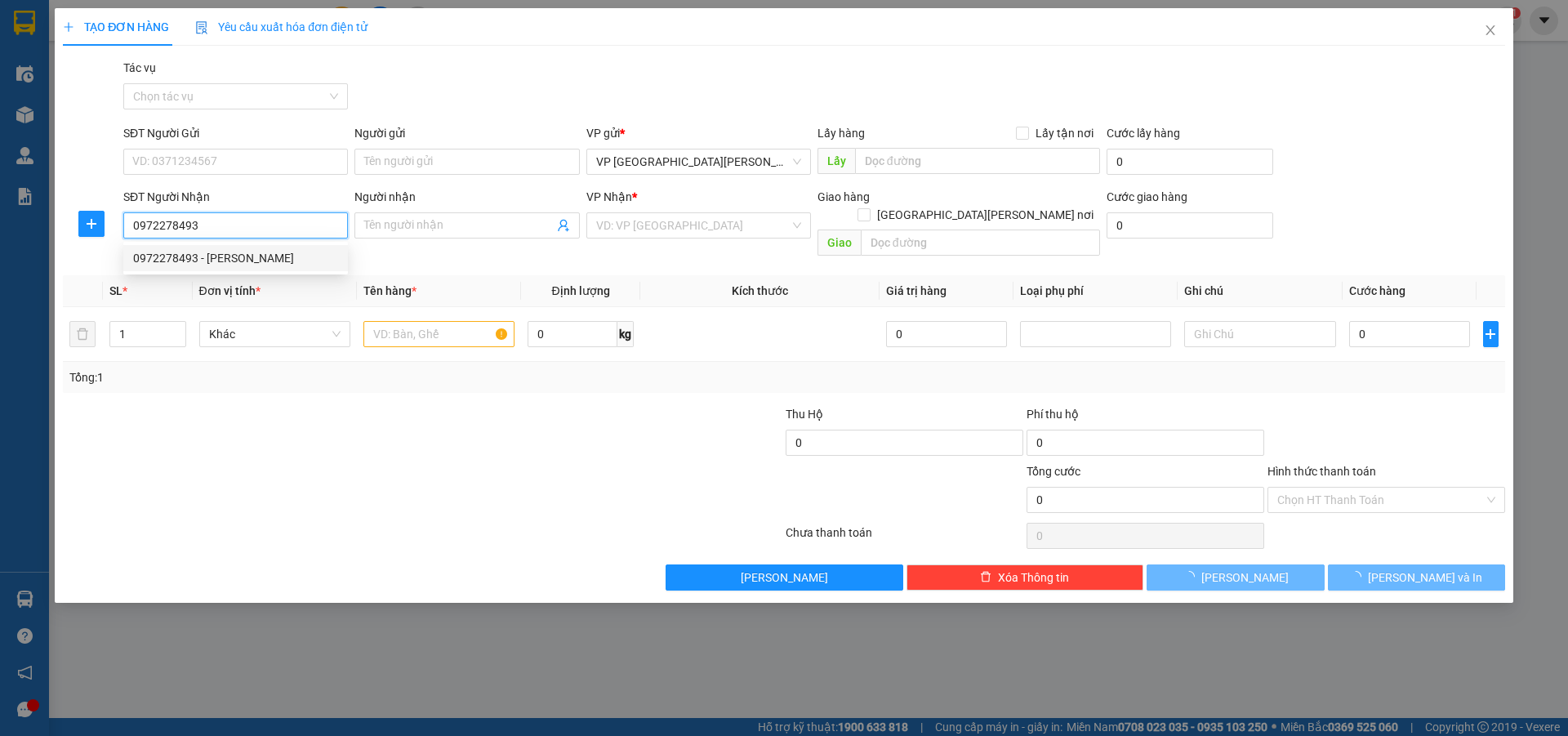
type input "[PERSON_NAME]"
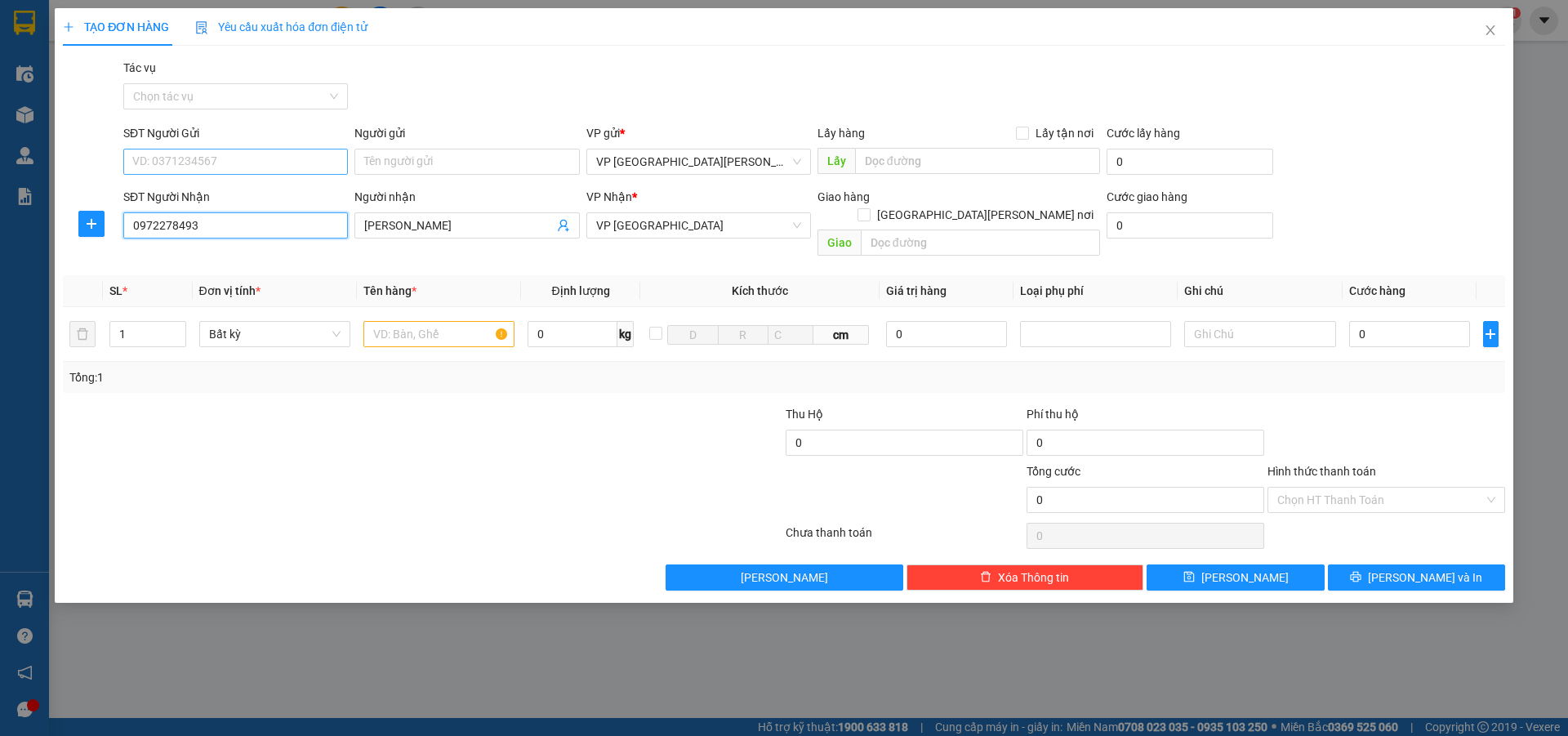
type input "0972278493"
click at [186, 162] on input "SĐT Người Gửi" at bounding box center [235, 162] width 225 height 27
click at [178, 191] on div "0389740529 - Bác Cận" at bounding box center [235, 195] width 205 height 18
type input "0389740529"
type input "Bác Cận"
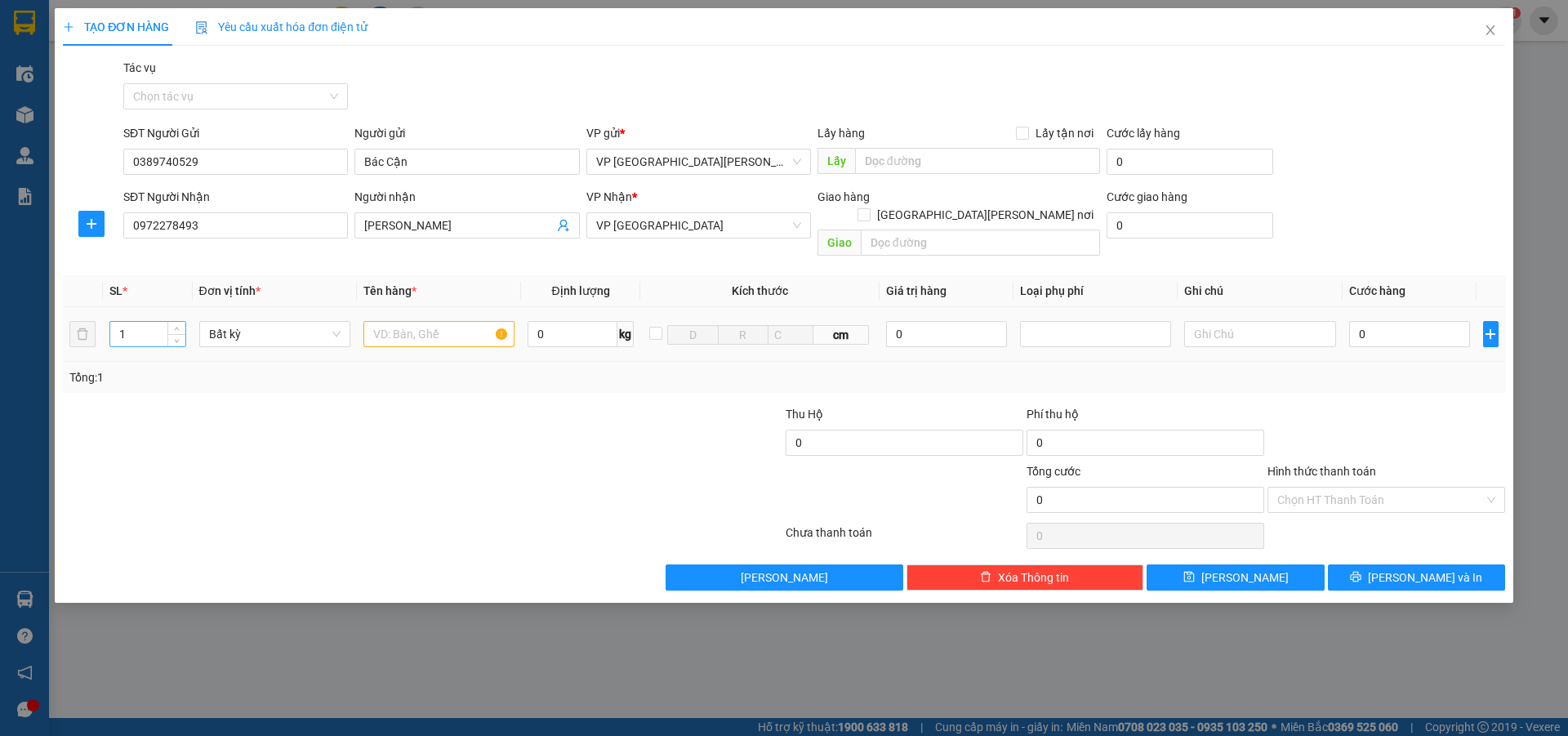
click at [135, 322] on input "1" at bounding box center [148, 334] width 75 height 25
type input "2"
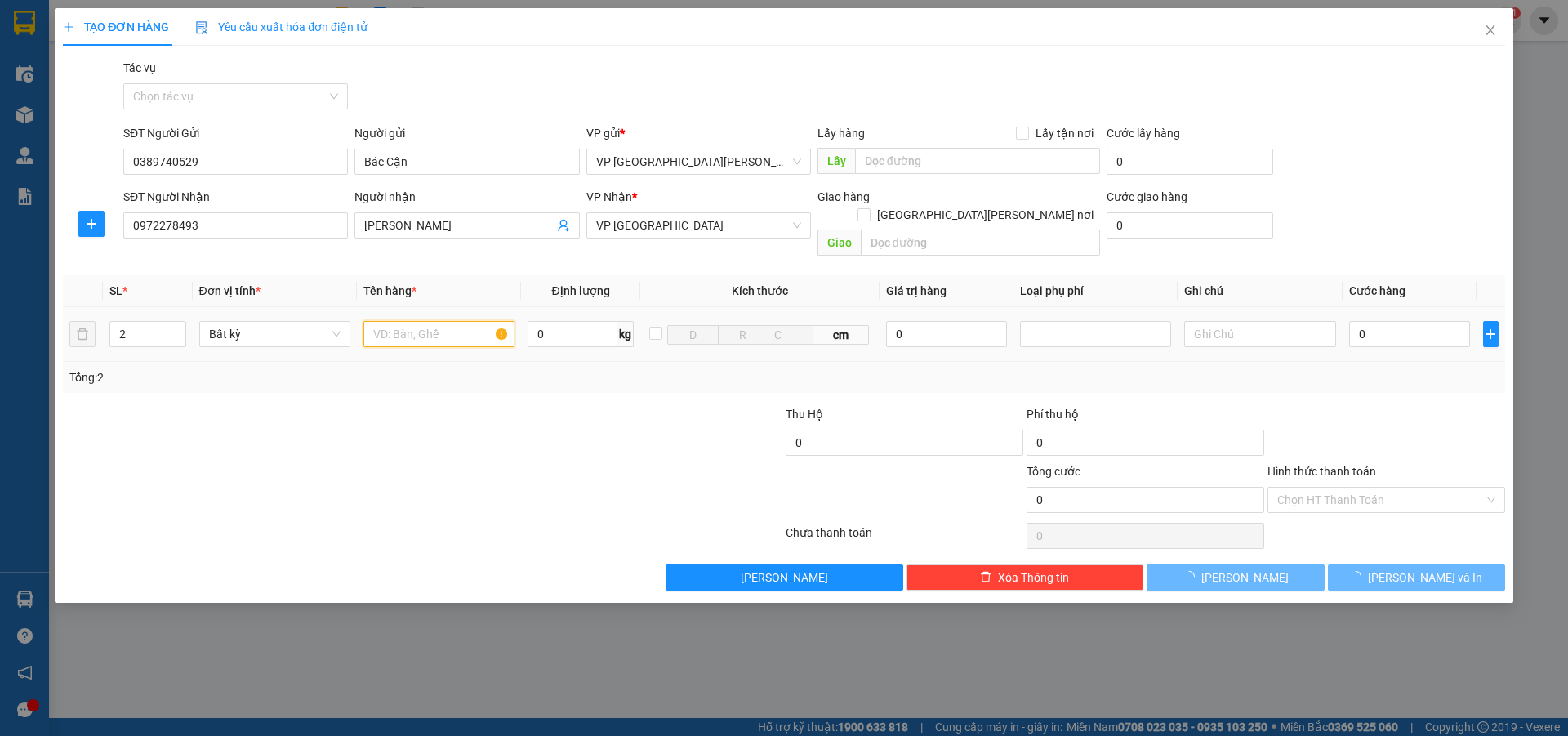
click at [383, 321] on input "text" at bounding box center [439, 334] width 151 height 27
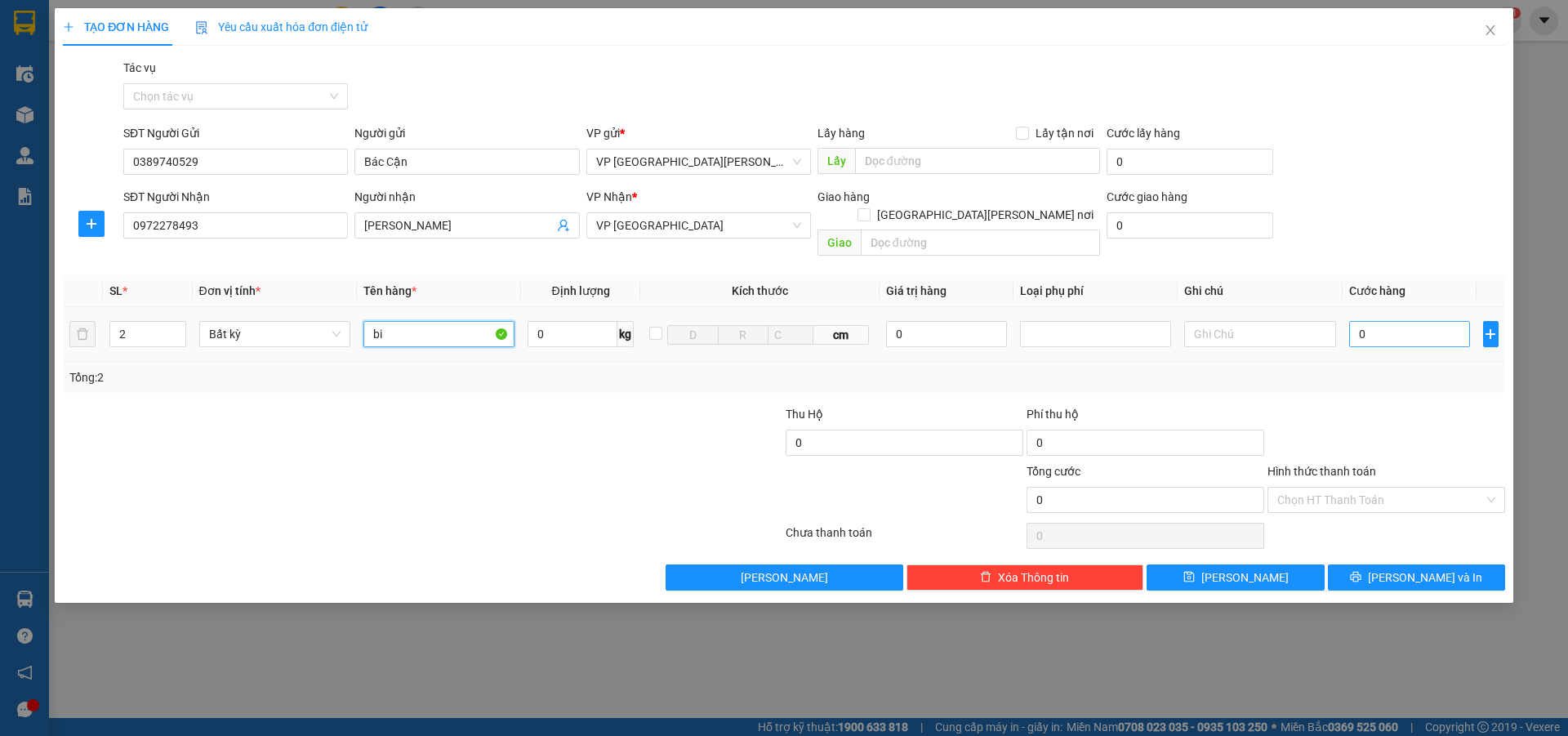
type input "bi"
click at [1396, 321] on input "0" at bounding box center [1410, 334] width 122 height 27
type input "1"
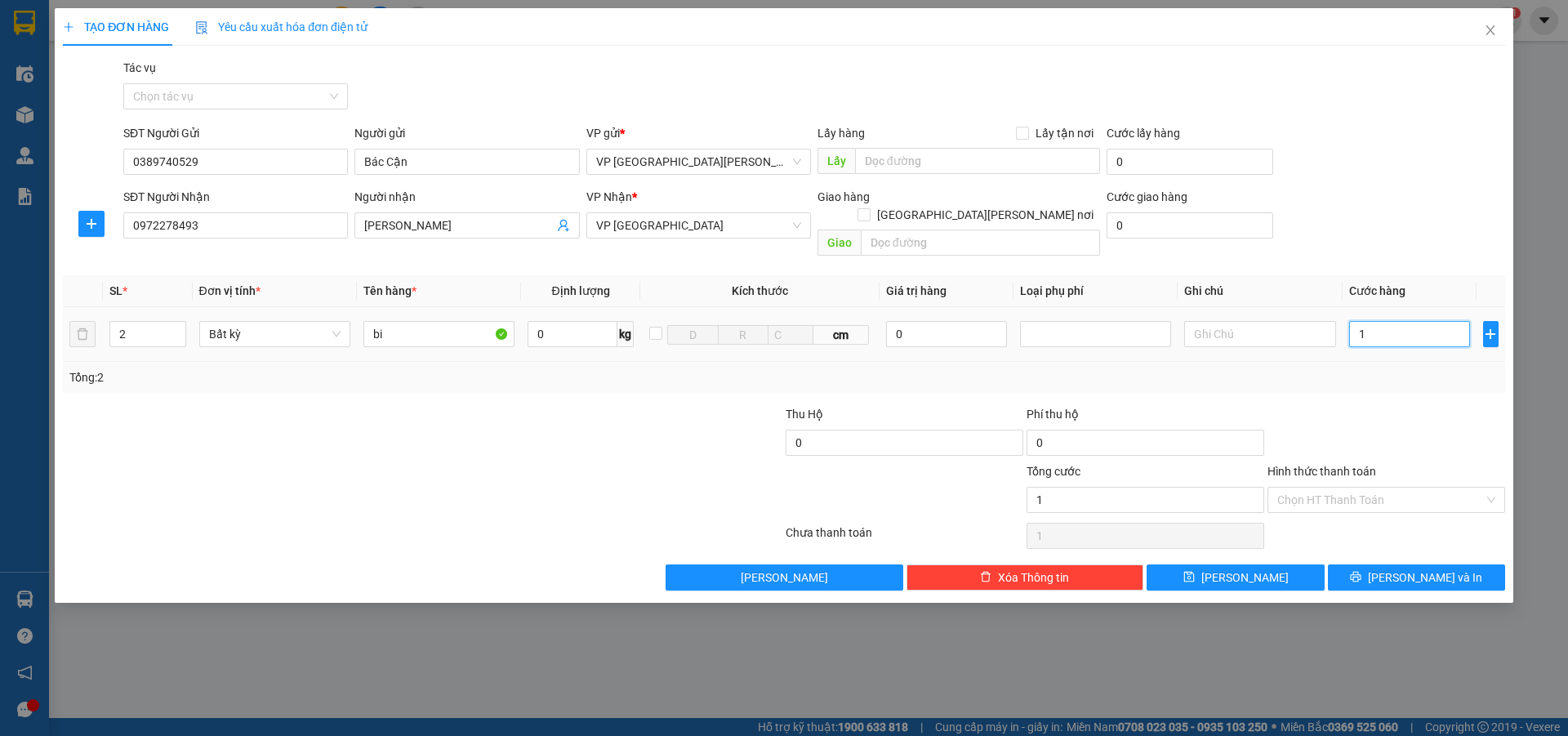
type input "10"
type input "100"
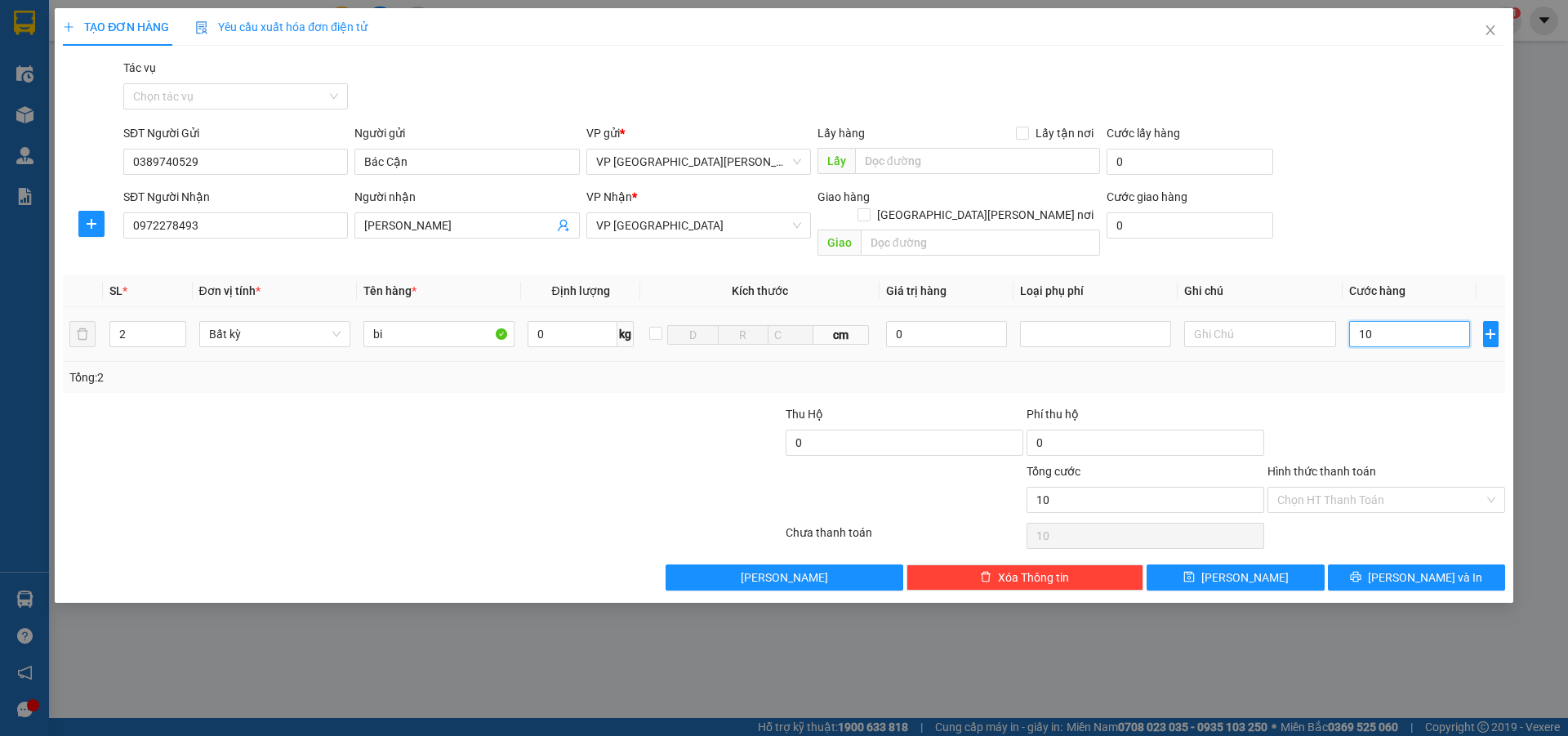
type input "100"
type input "1.000"
type input "10.000"
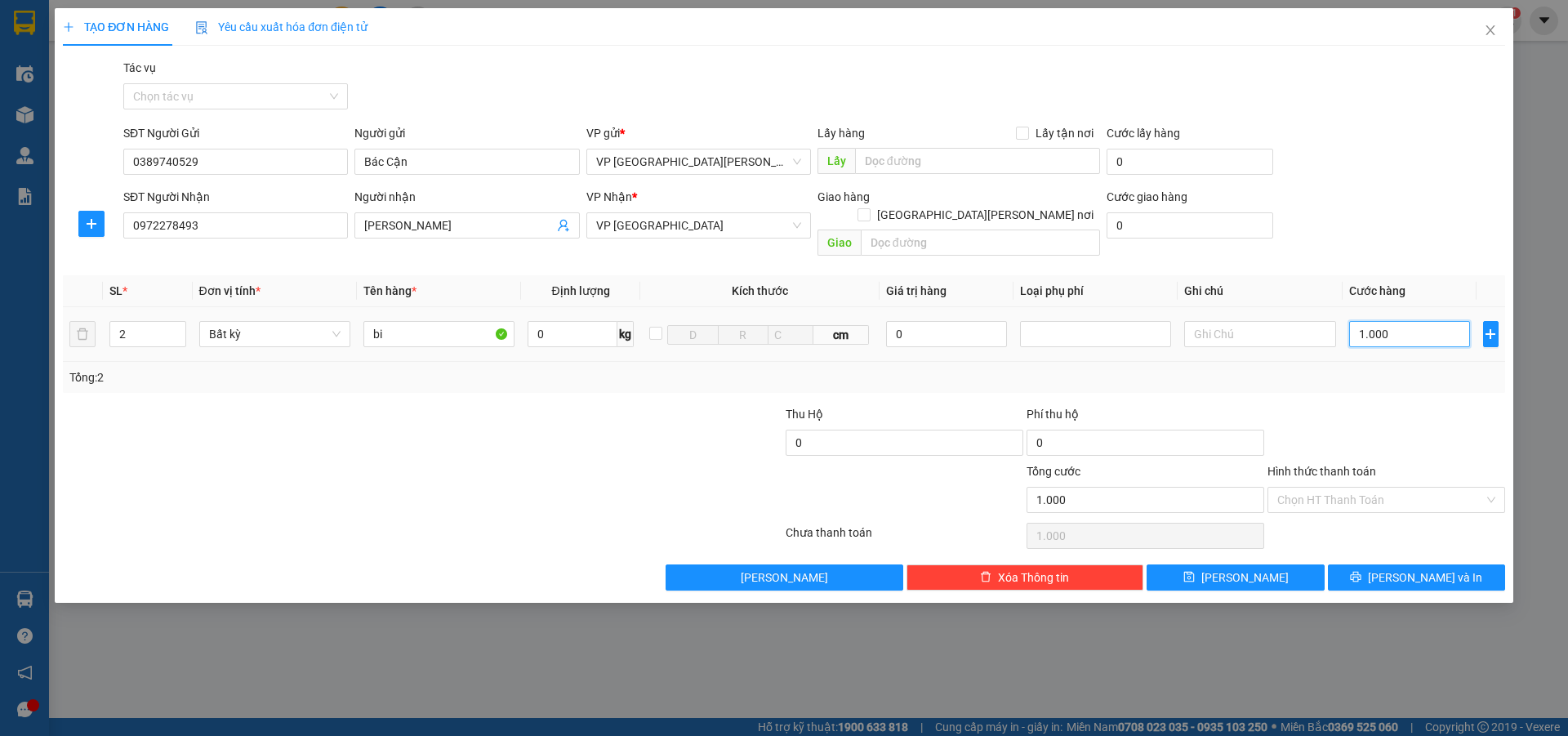
type input "10.000"
type input "100.000"
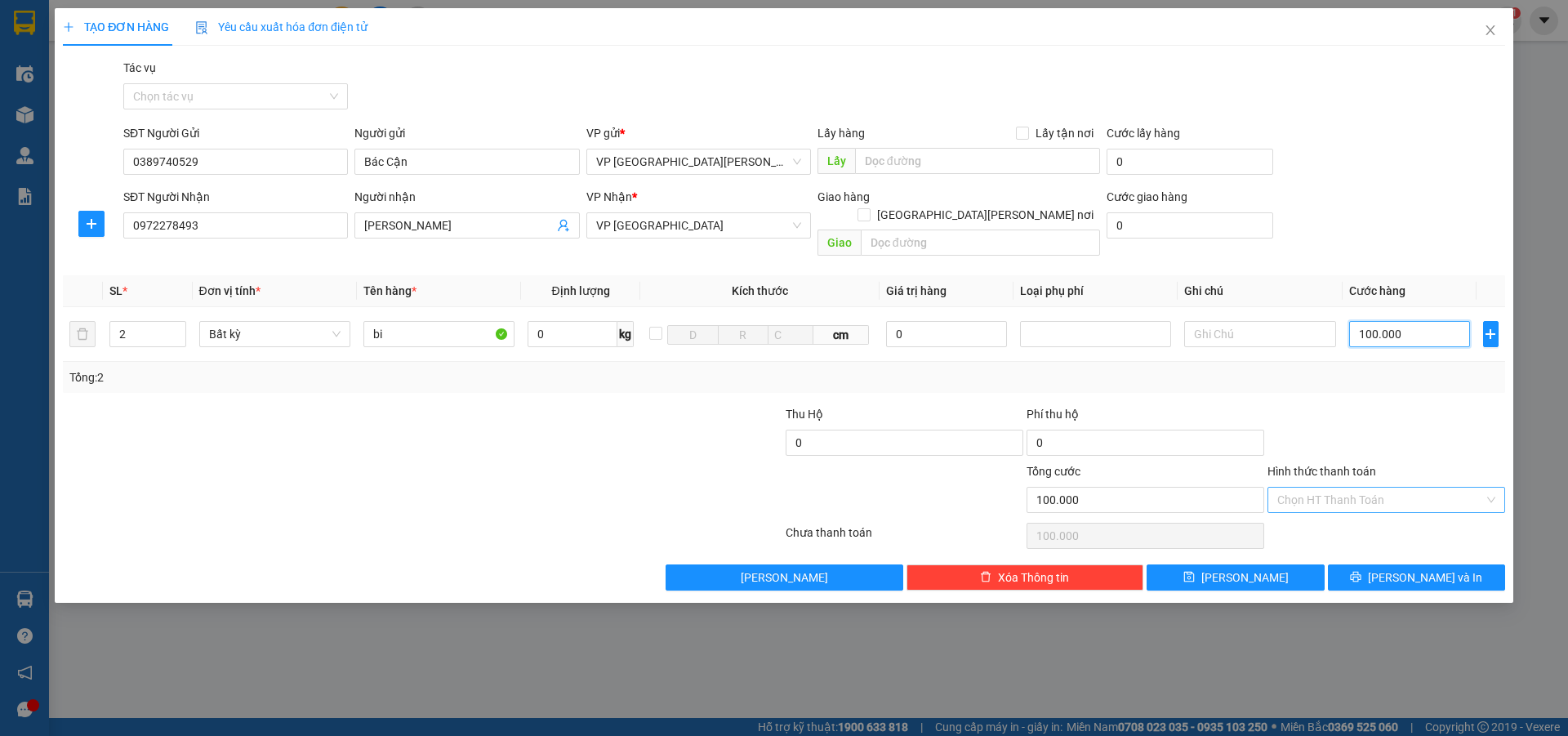
type input "100.000"
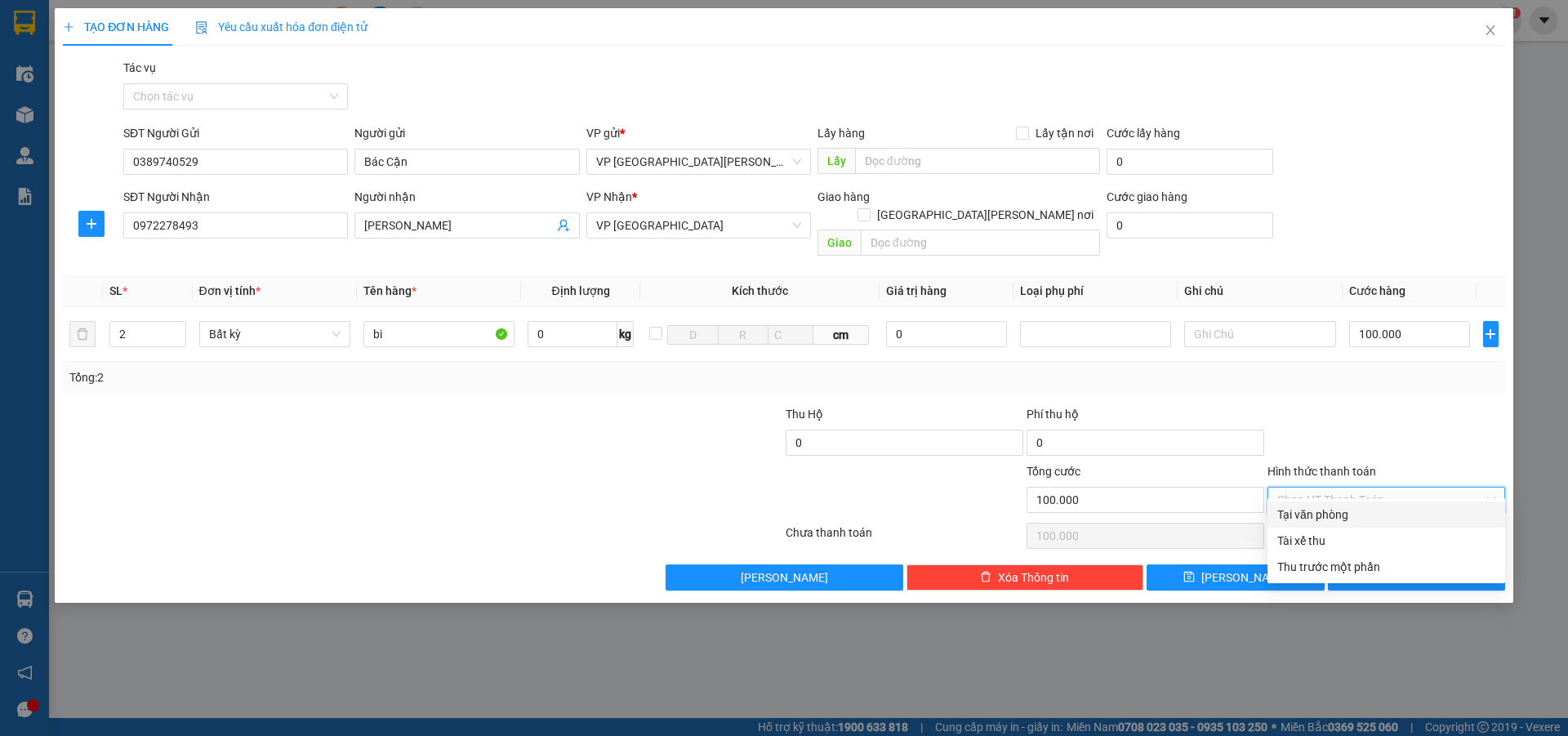
click at [1325, 487] on input "Hình thức thanh toán" at bounding box center [1381, 500] width 207 height 25
click at [1340, 517] on div "Tại văn phòng" at bounding box center [1387, 514] width 218 height 18
type input "0"
click at [1375, 564] on button "[PERSON_NAME] và In" at bounding box center [1417, 578] width 177 height 27
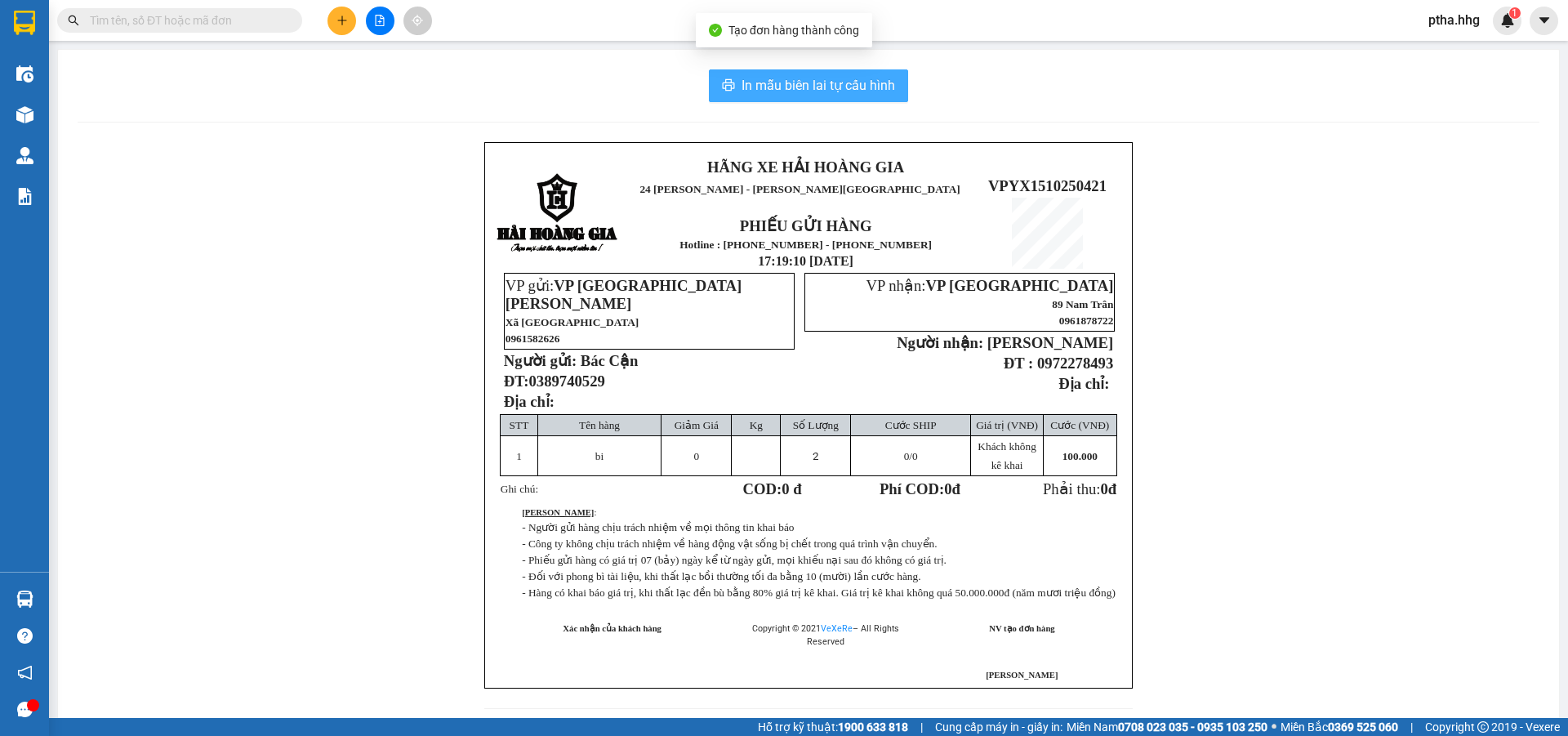
click at [835, 82] on span "In mẫu biên lai tự cấu hình" at bounding box center [819, 85] width 154 height 20
